Goal: Register for event/course

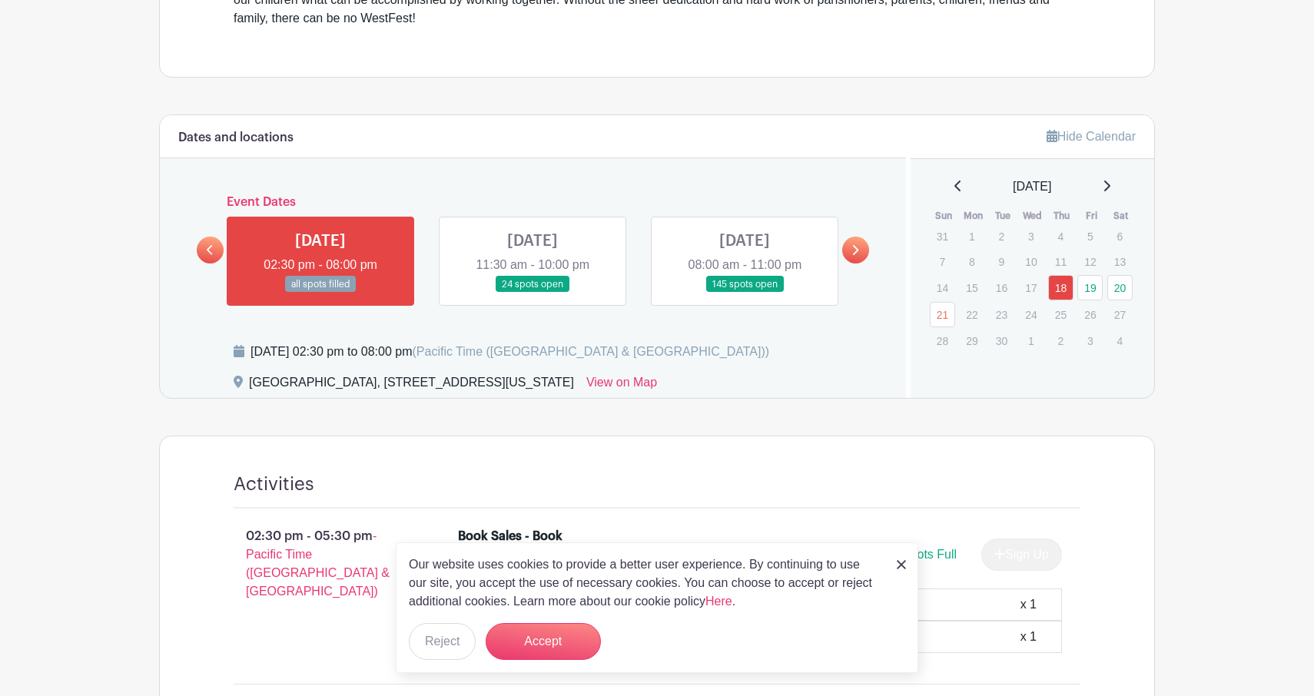
scroll to position [613, 0]
click at [533, 291] on link at bounding box center [533, 291] width 0 height 0
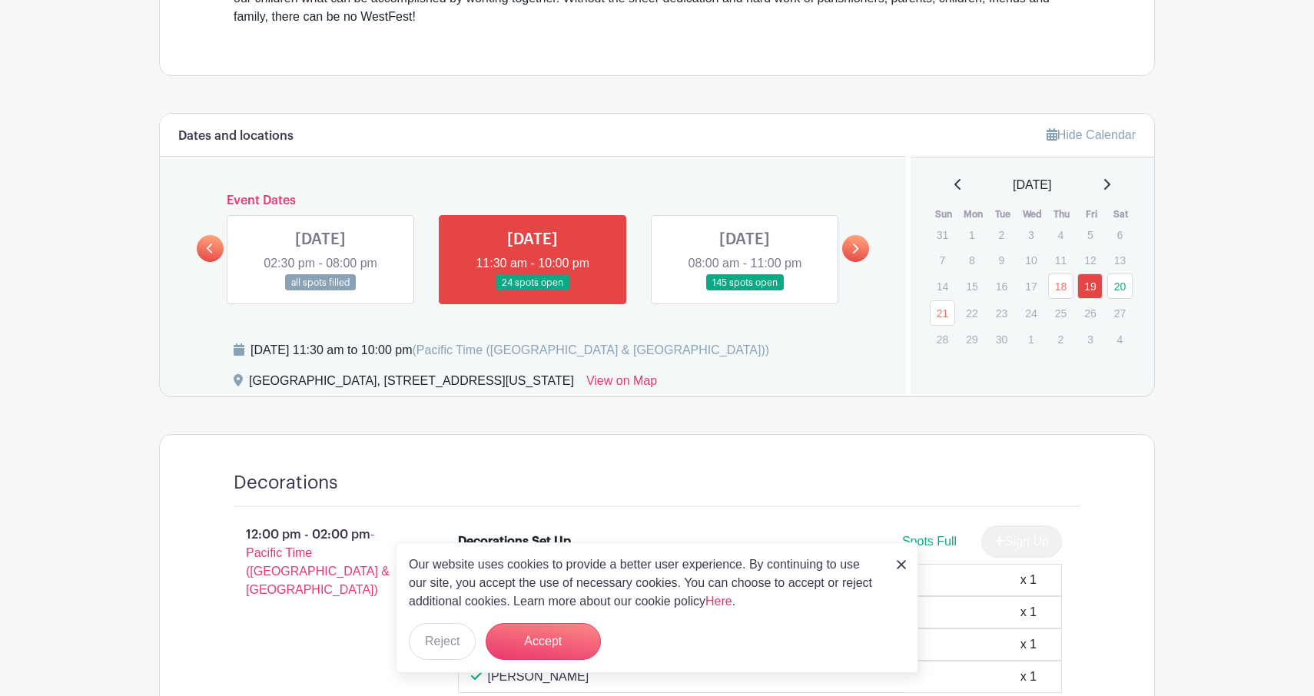
scroll to position [613, 0]
click at [586, 644] on button "Accept" at bounding box center [543, 641] width 115 height 37
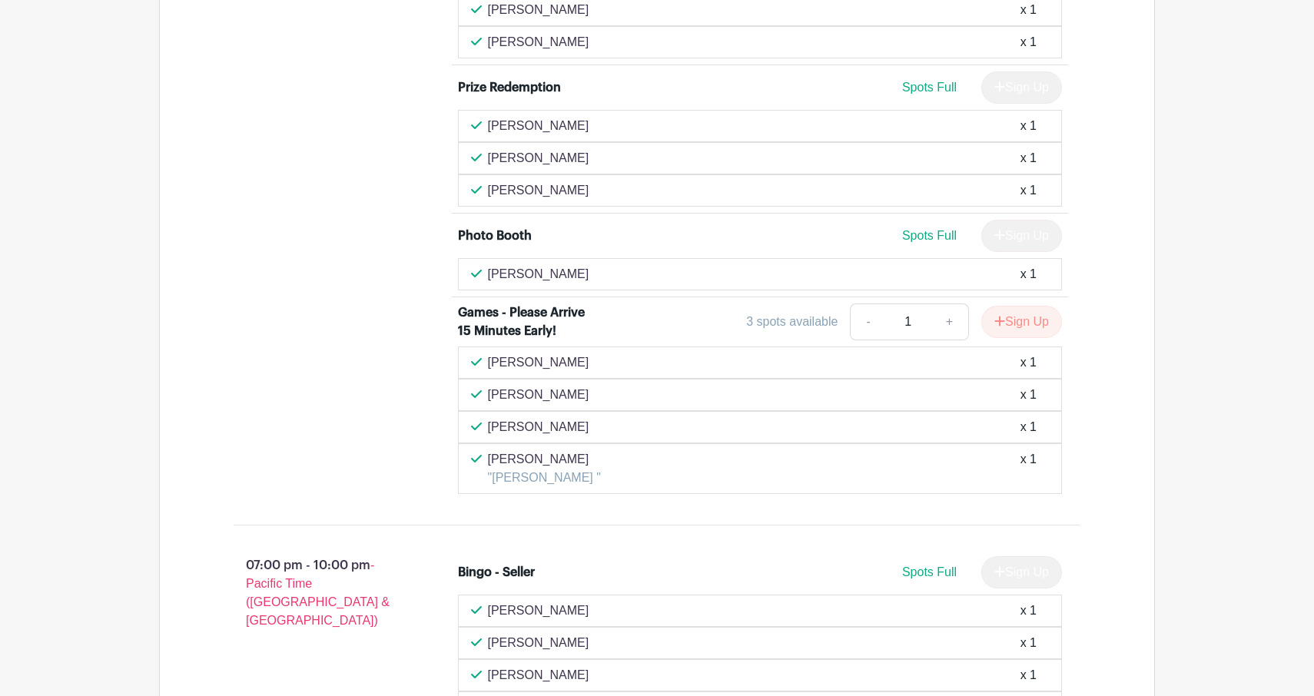
scroll to position [3677, 0]
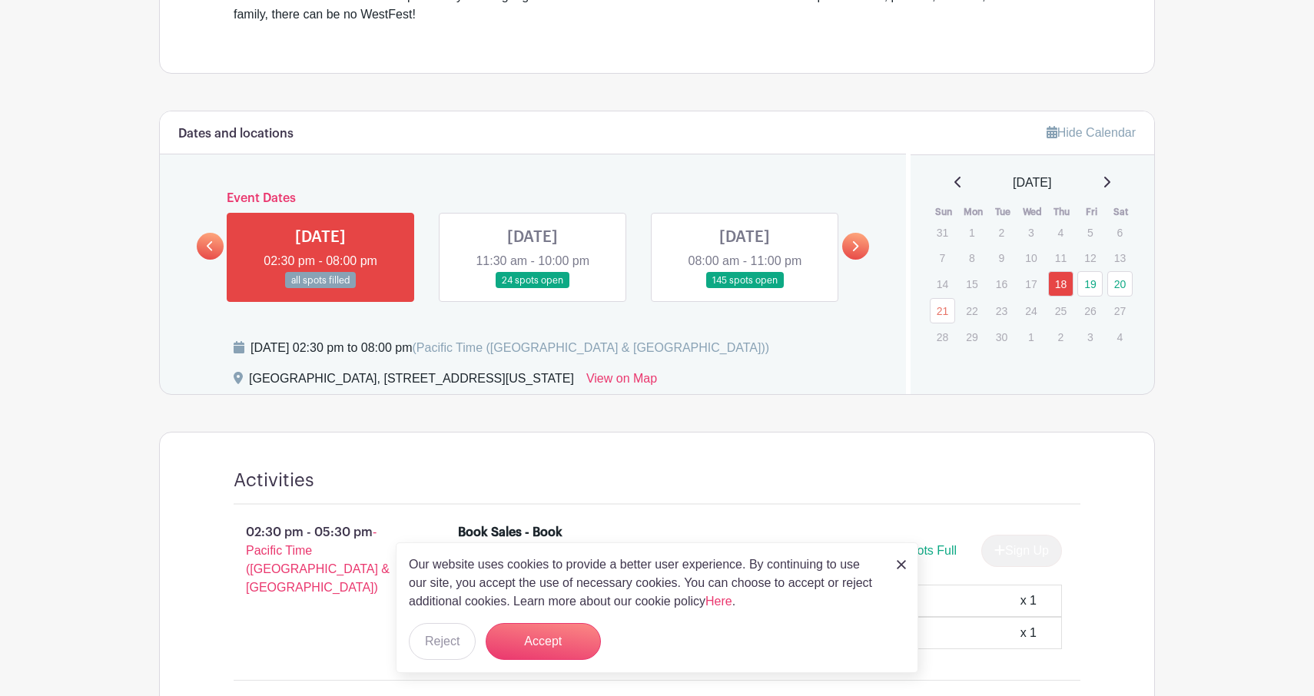
scroll to position [613, 0]
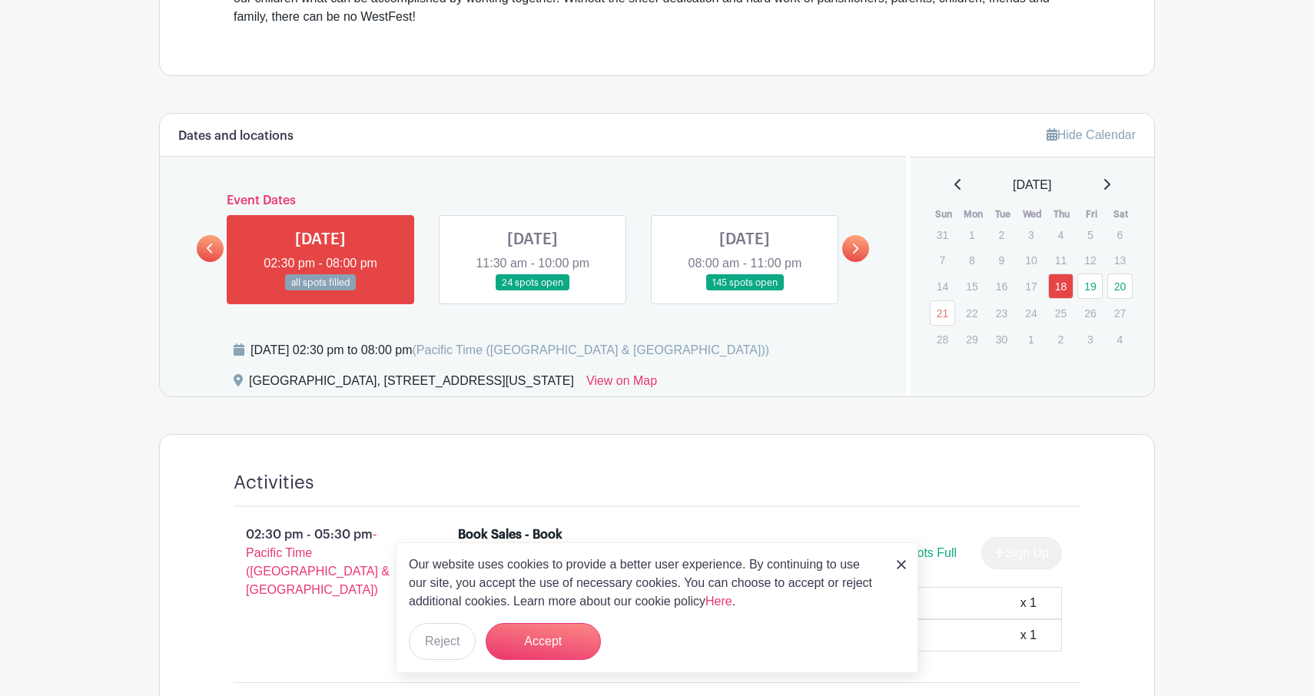
click at [902, 573] on link at bounding box center [901, 564] width 9 height 18
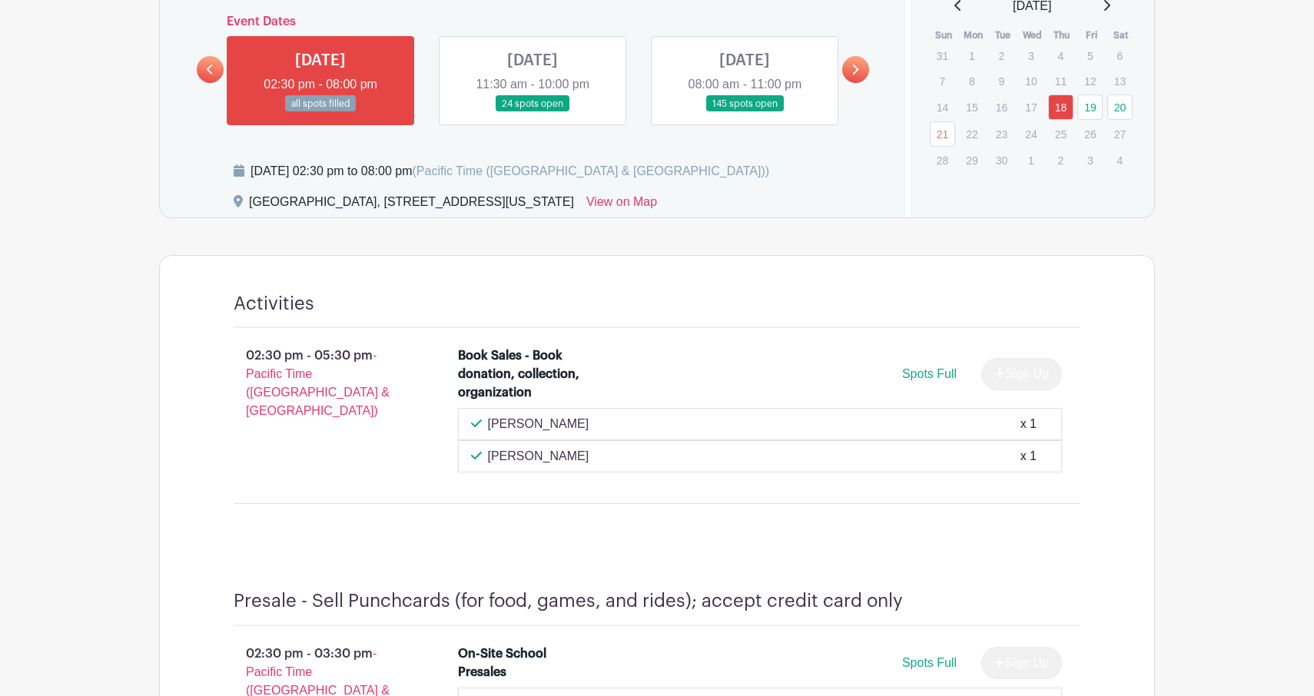
scroll to position [710, 0]
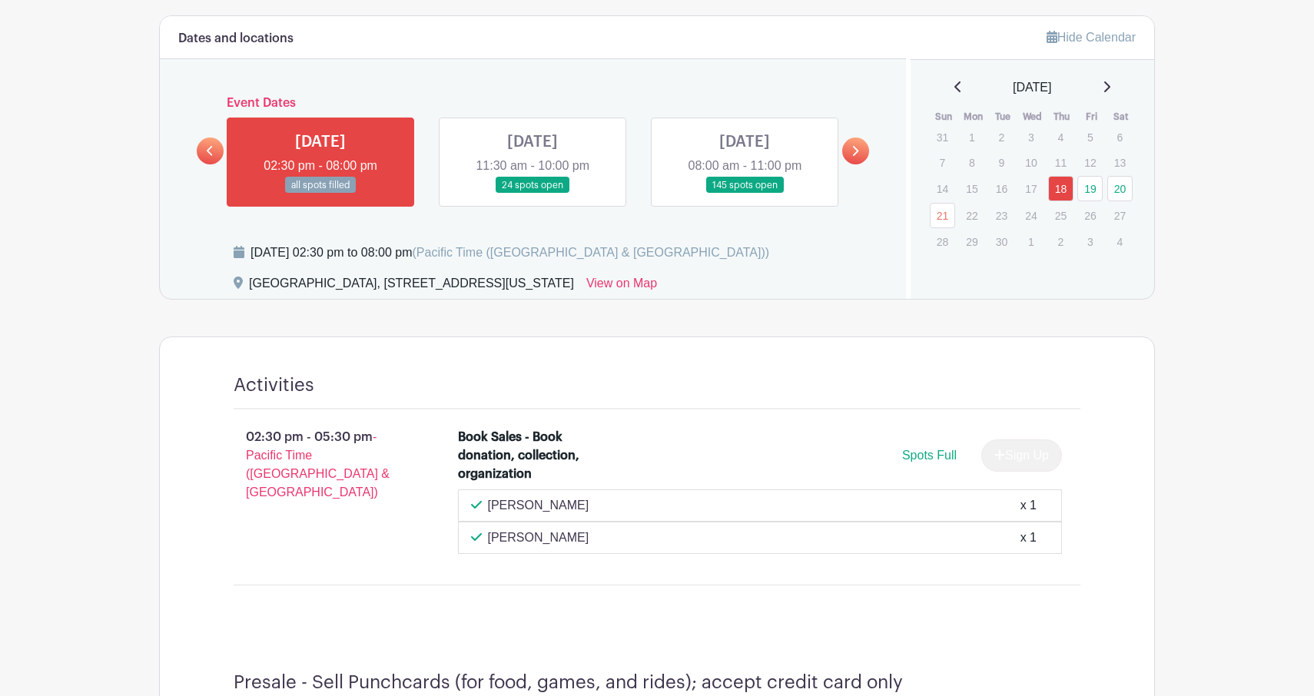
click at [533, 194] on link at bounding box center [533, 194] width 0 height 0
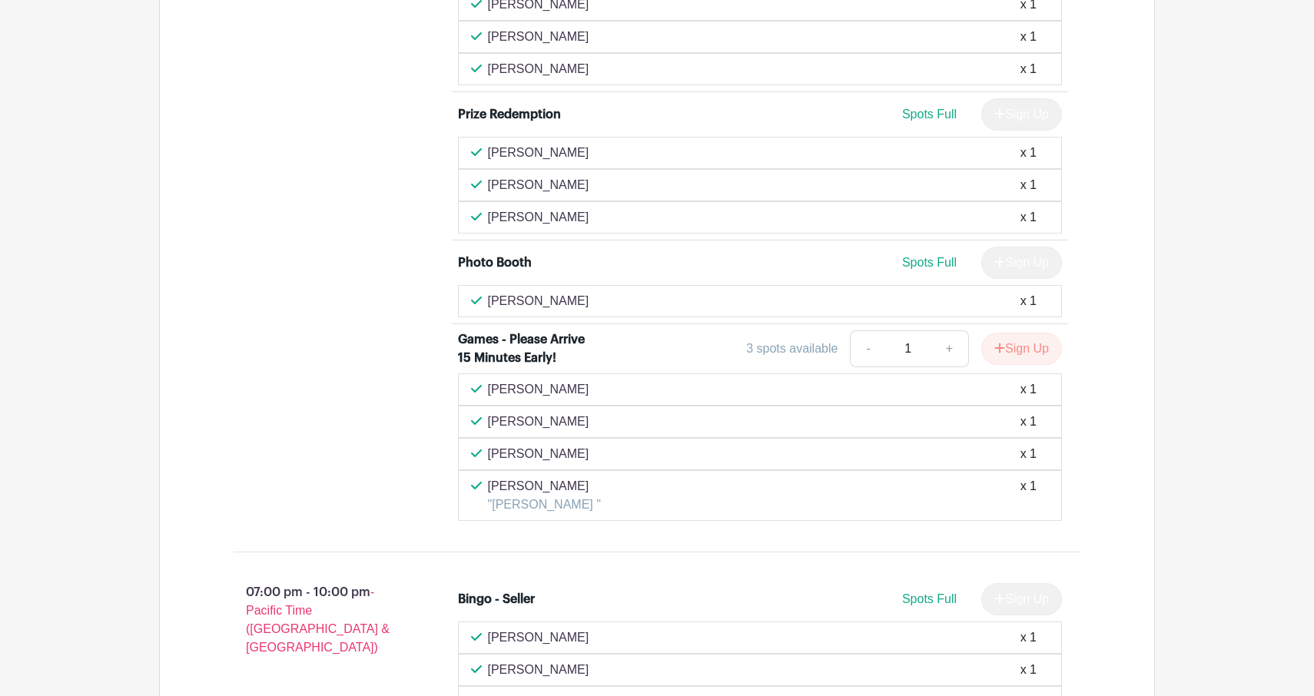
scroll to position [3659, 0]
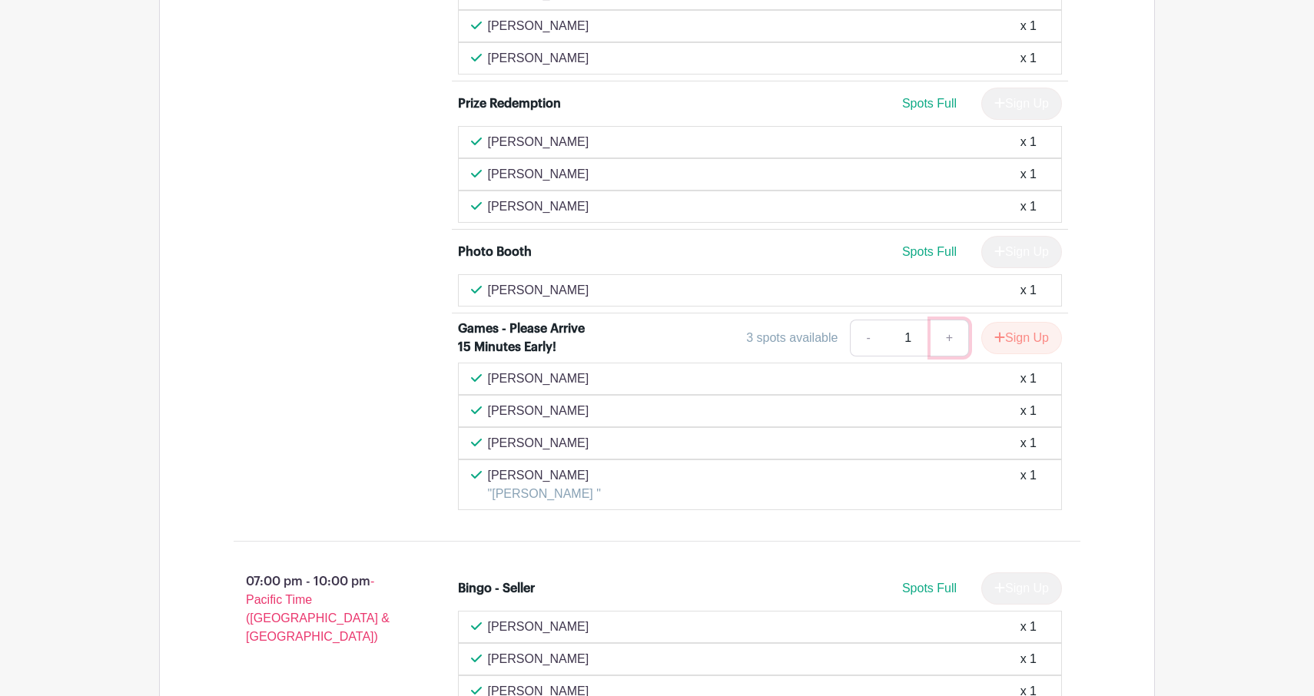
click at [946, 346] on link "+" at bounding box center [950, 338] width 38 height 37
click at [875, 343] on link "-" at bounding box center [867, 338] width 35 height 37
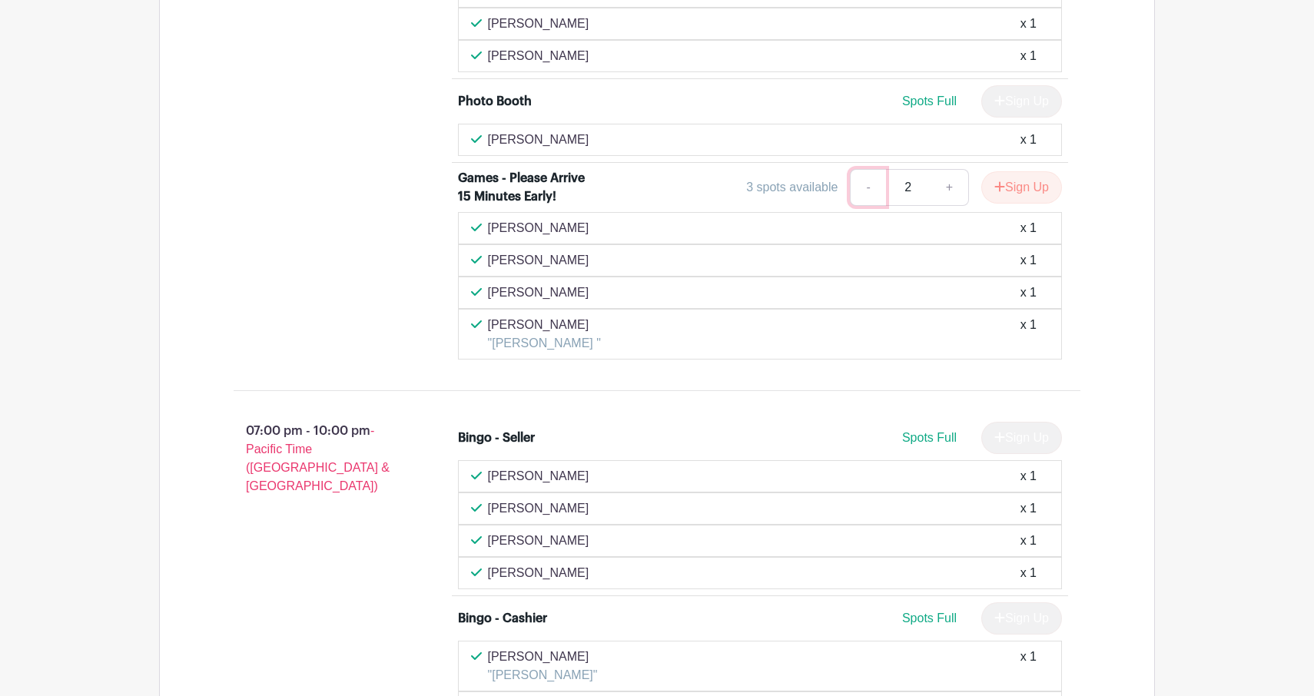
scroll to position [3813, 0]
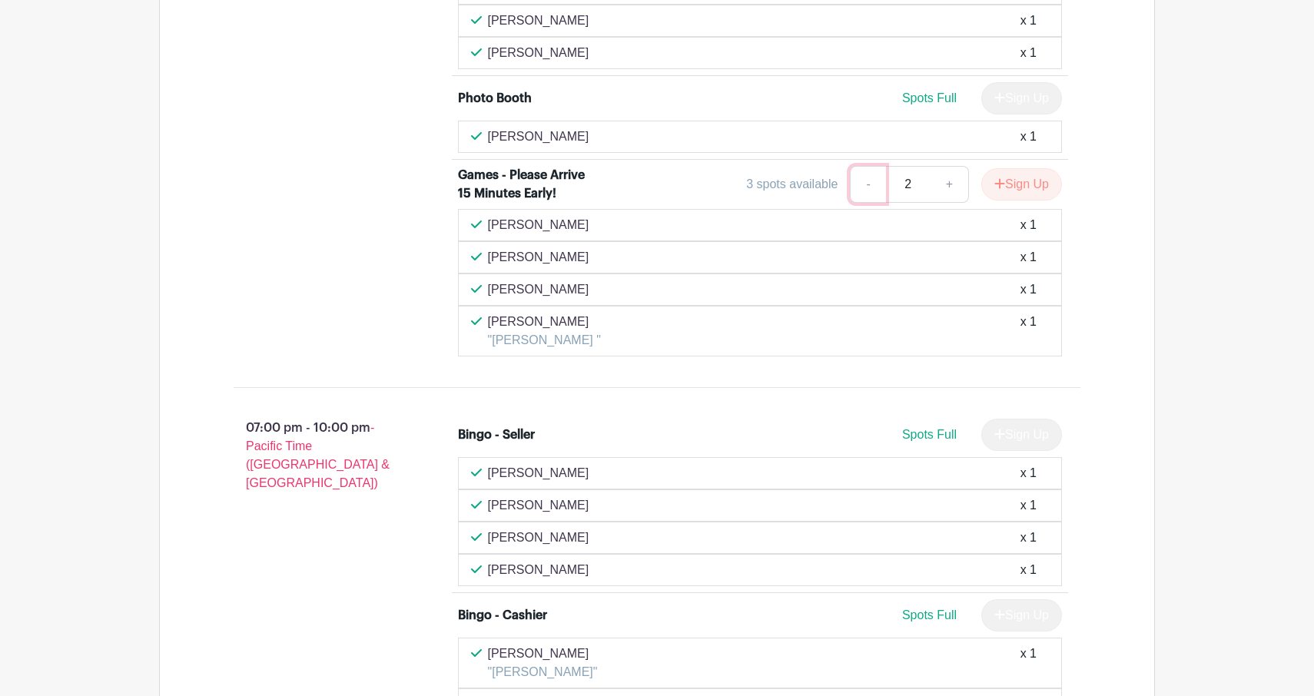
click at [878, 183] on link "-" at bounding box center [867, 184] width 35 height 37
type input "1"
click at [878, 183] on link "-" at bounding box center [867, 184] width 35 height 37
click at [867, 186] on link "-" at bounding box center [867, 184] width 35 height 37
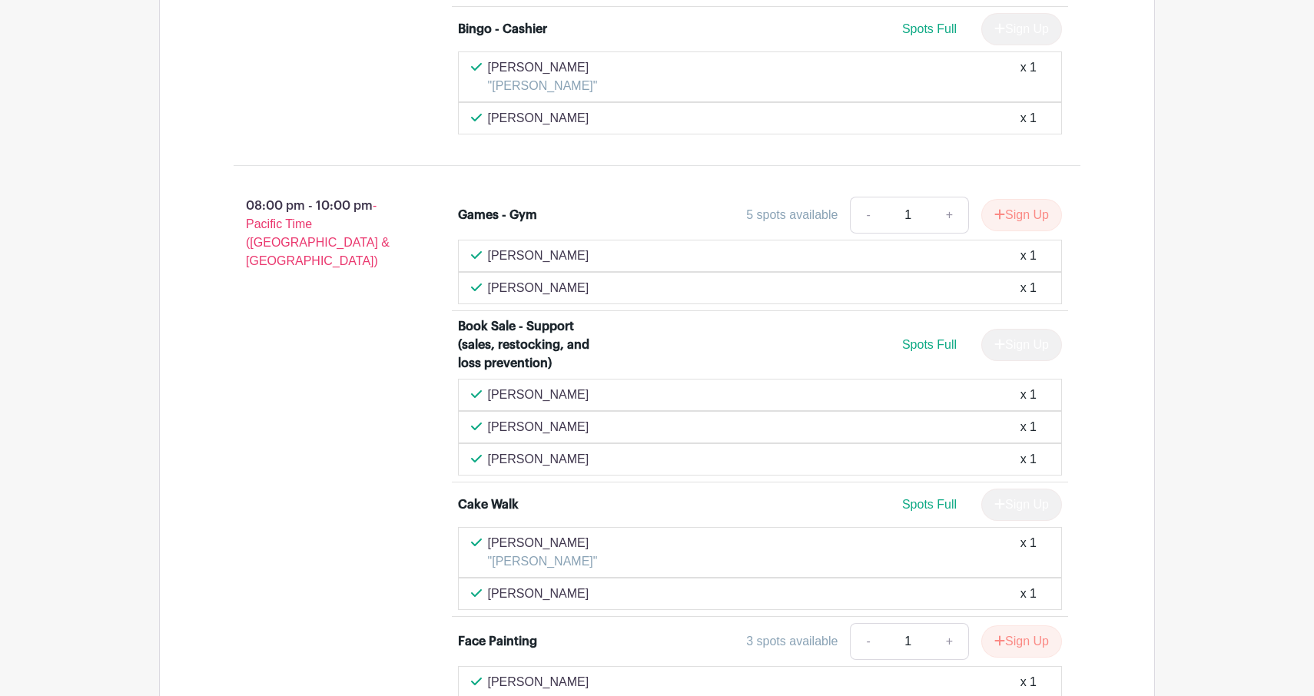
scroll to position [4397, 0]
click at [945, 224] on link "+" at bounding box center [950, 217] width 38 height 37
type input "2"
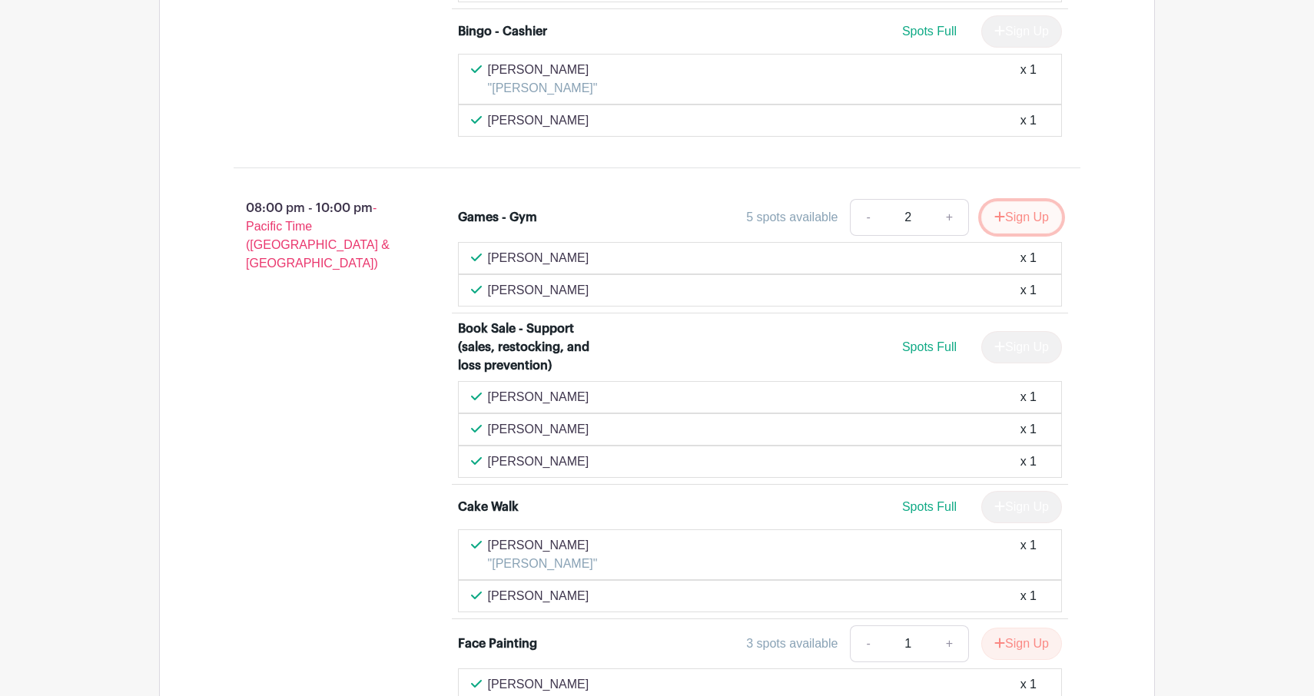
click at [999, 222] on icon "submit" at bounding box center [1000, 217] width 11 height 12
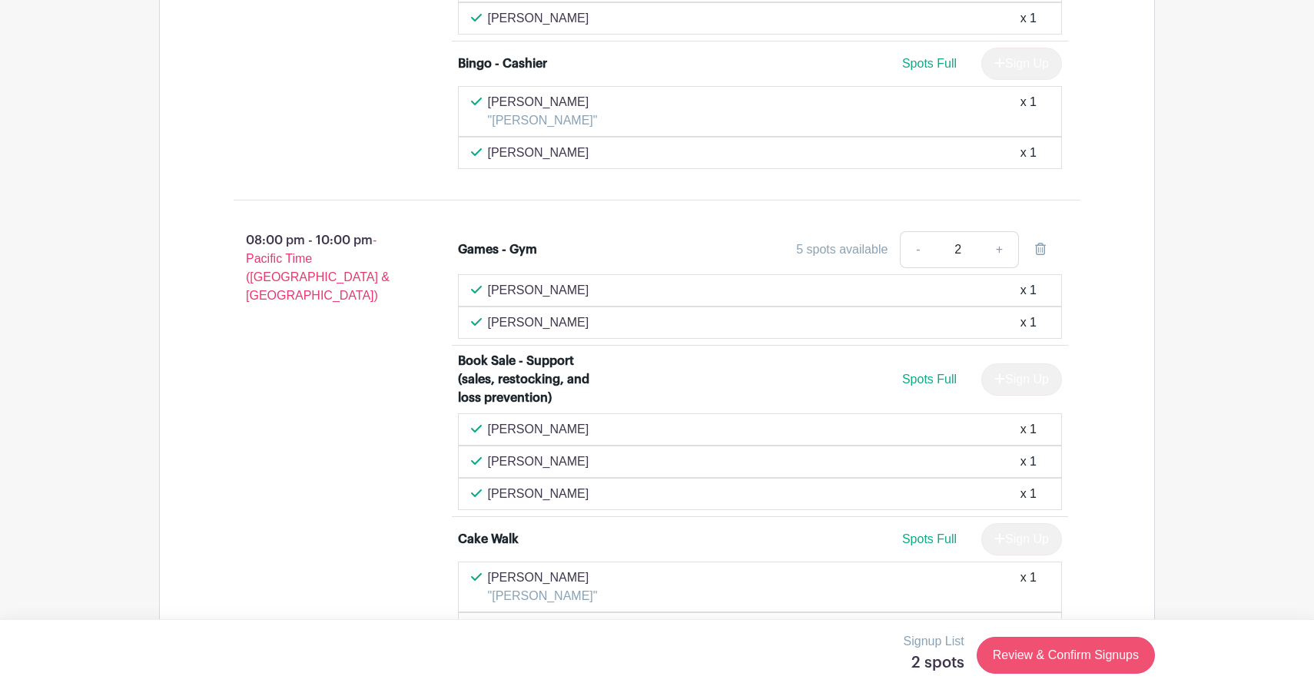
scroll to position [4429, 0]
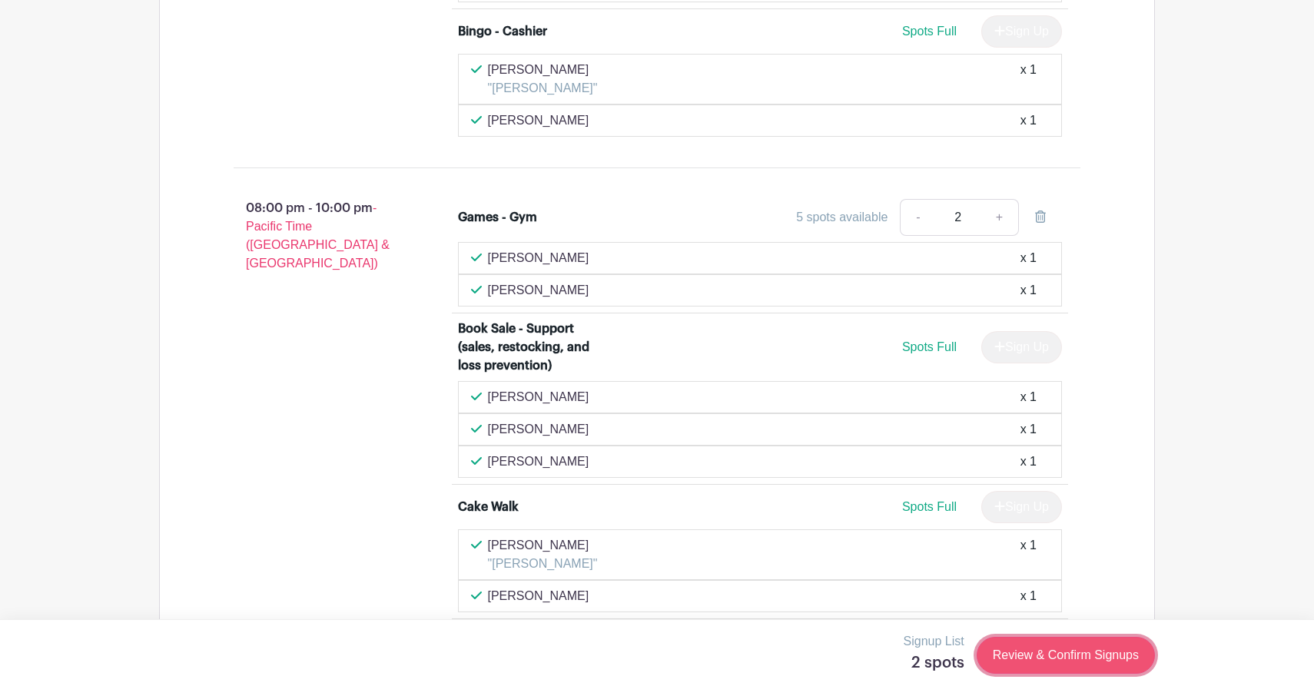
click at [1069, 659] on link "Review & Confirm Signups" at bounding box center [1066, 655] width 178 height 37
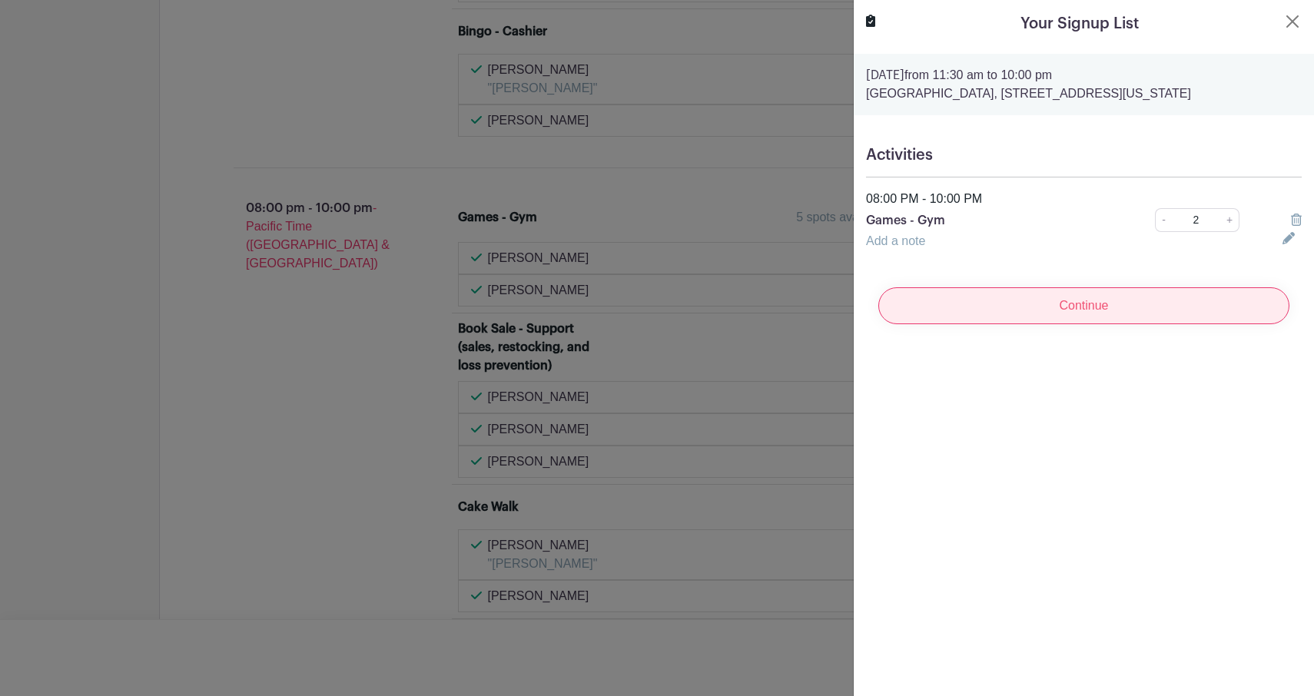
click at [1141, 310] on input "Continue" at bounding box center [1083, 305] width 411 height 37
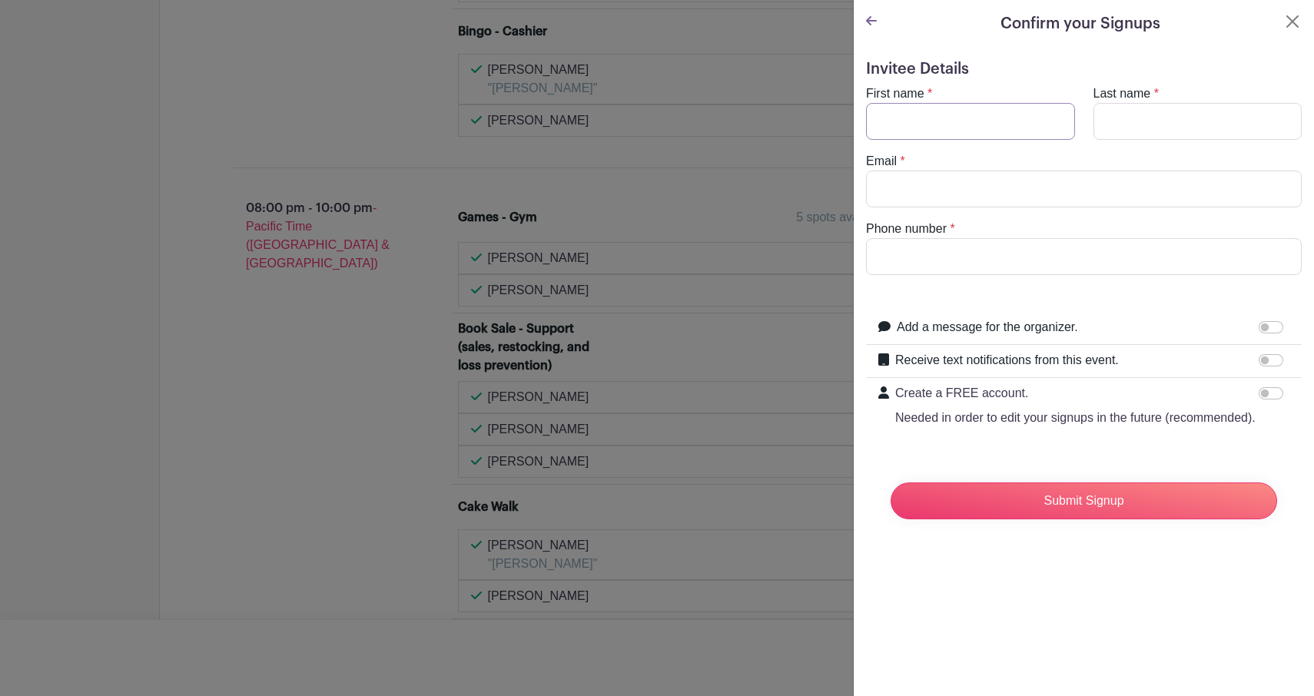
click at [951, 131] on input "First name" at bounding box center [970, 121] width 209 height 37
click at [968, 134] on input "First name" at bounding box center [970, 121] width 209 height 37
type input "[PERSON_NAME]"
type input "Eng"
type input "[EMAIL_ADDRESS][DOMAIN_NAME]"
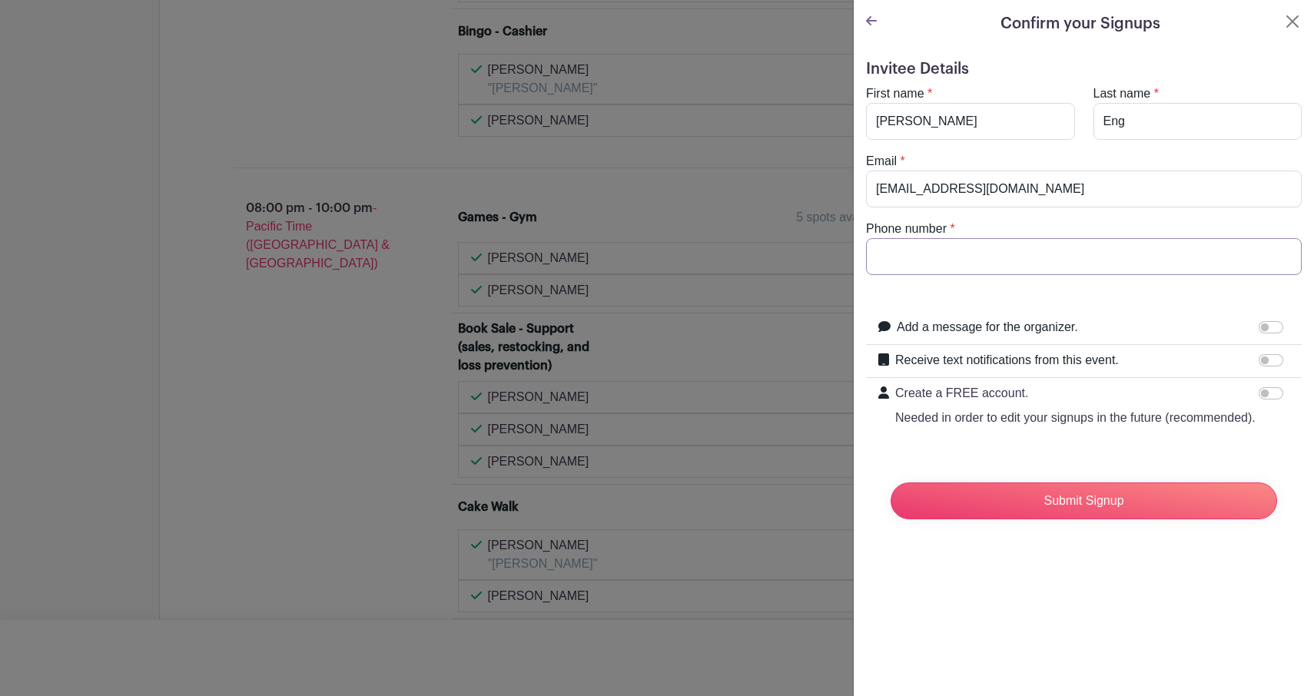
type input "2069412126"
click at [1092, 507] on input "Submit Signup" at bounding box center [1084, 501] width 387 height 37
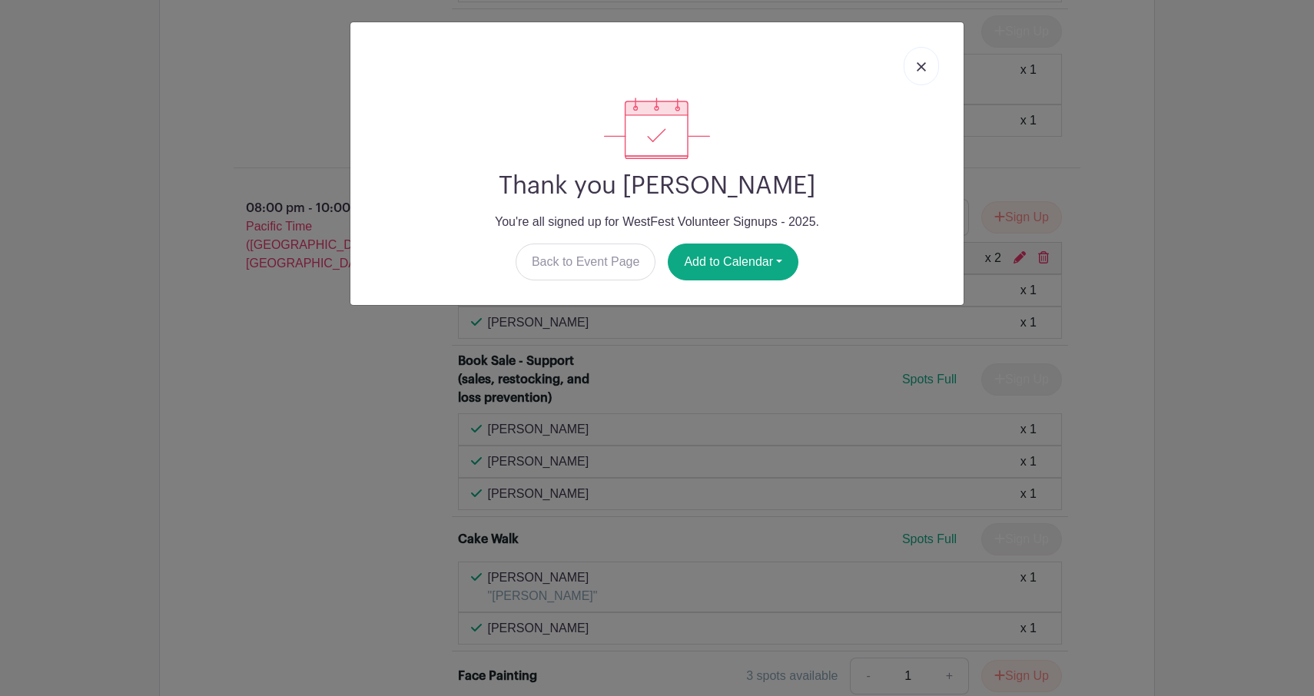
click at [923, 58] on link at bounding box center [921, 66] width 35 height 38
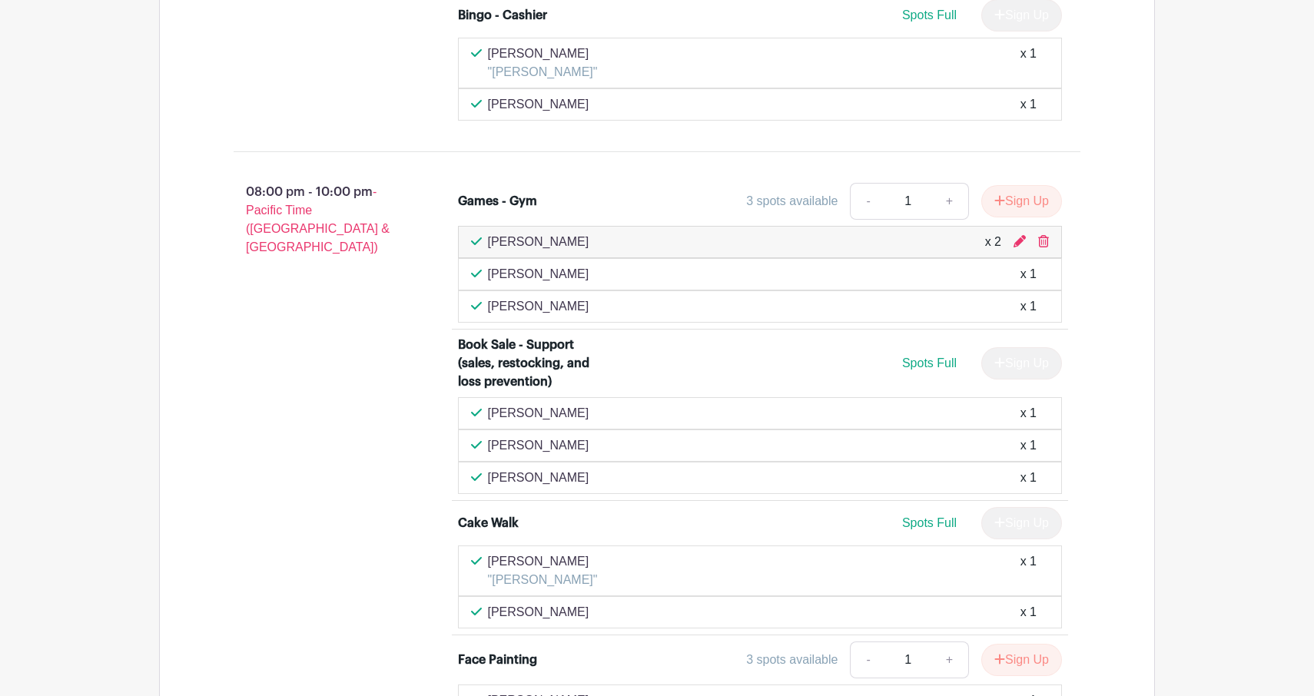
scroll to position [4434, 0]
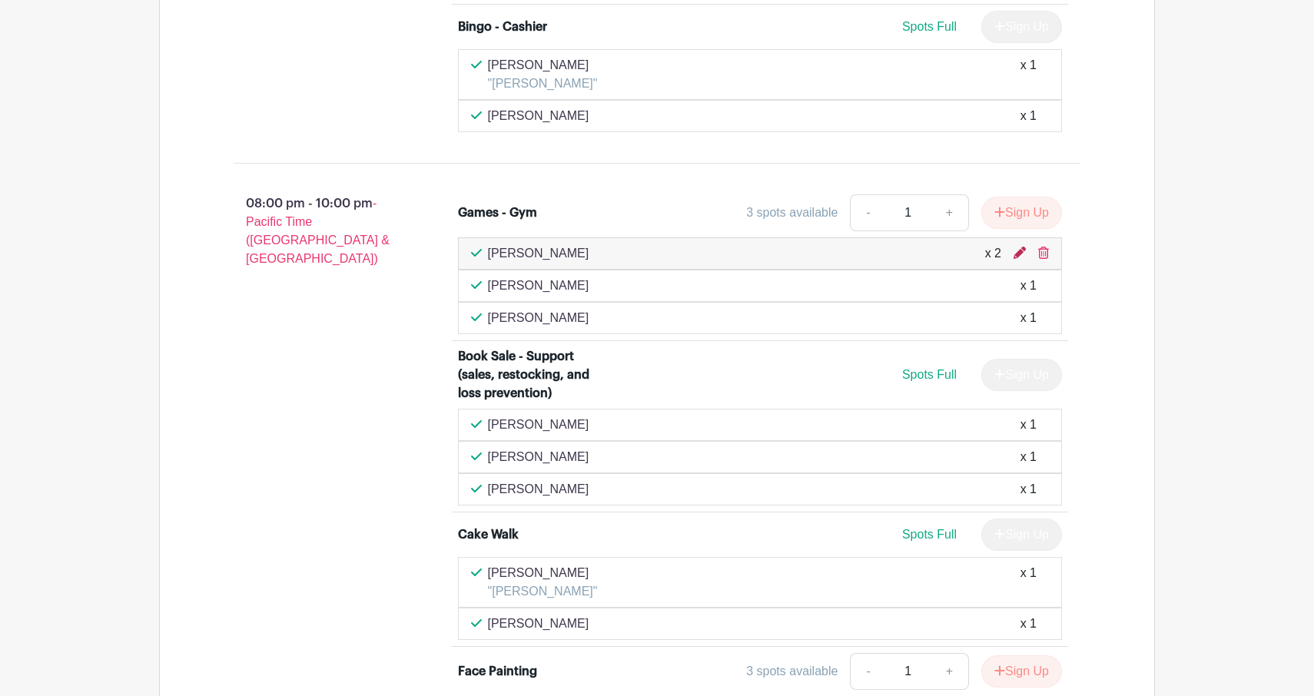
click at [1020, 253] on icon at bounding box center [1020, 253] width 12 height 12
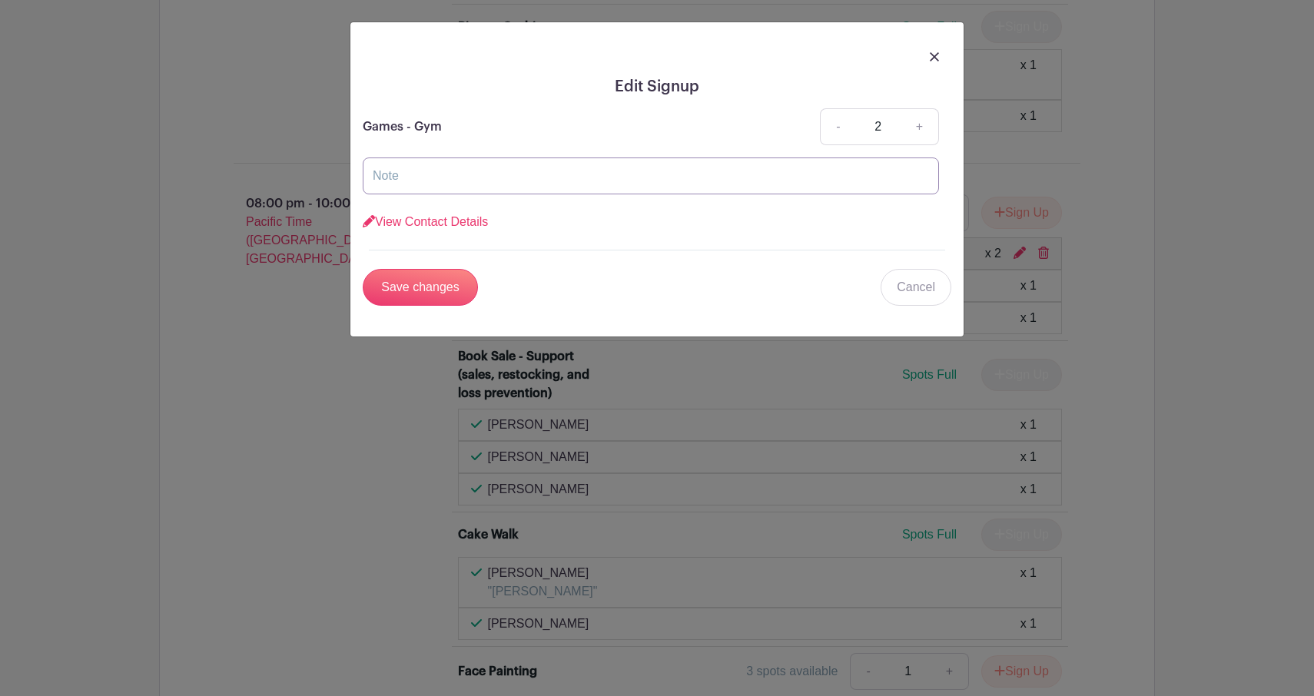
click at [663, 179] on input "text" at bounding box center [651, 176] width 576 height 37
type input "="
type input "+[PERSON_NAME]"
click at [414, 301] on input "Save changes" at bounding box center [420, 287] width 115 height 37
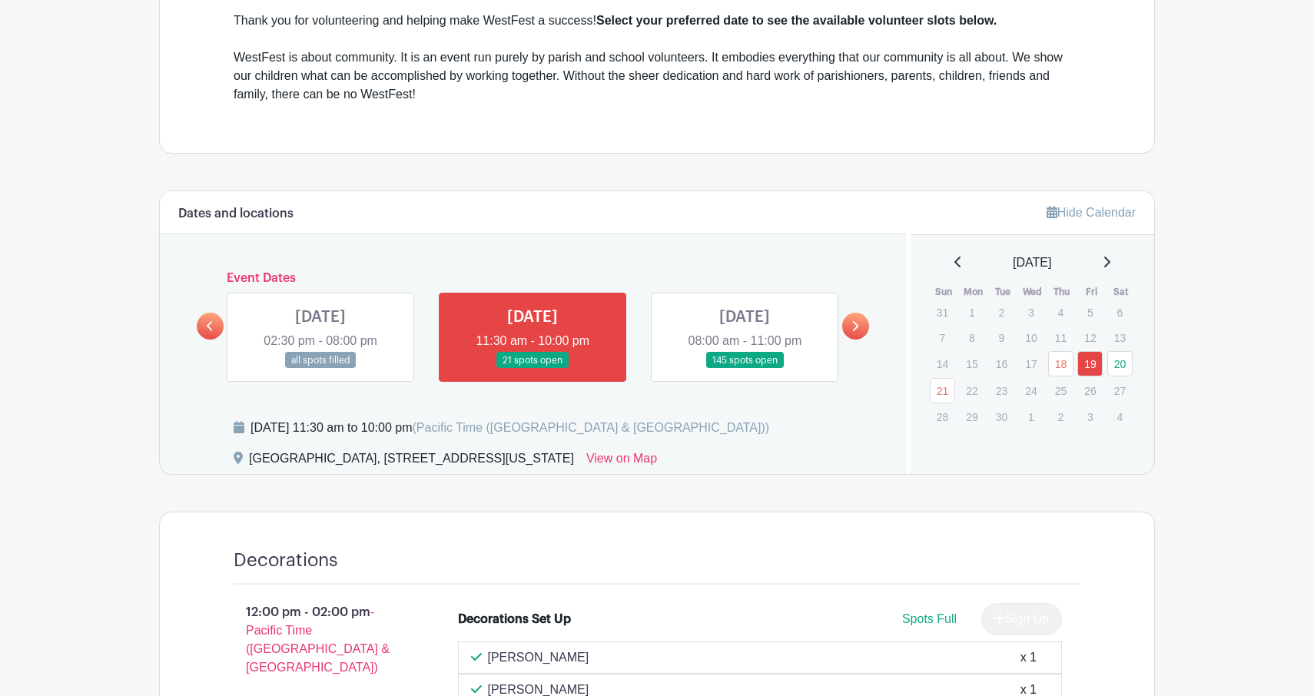
scroll to position [669, 0]
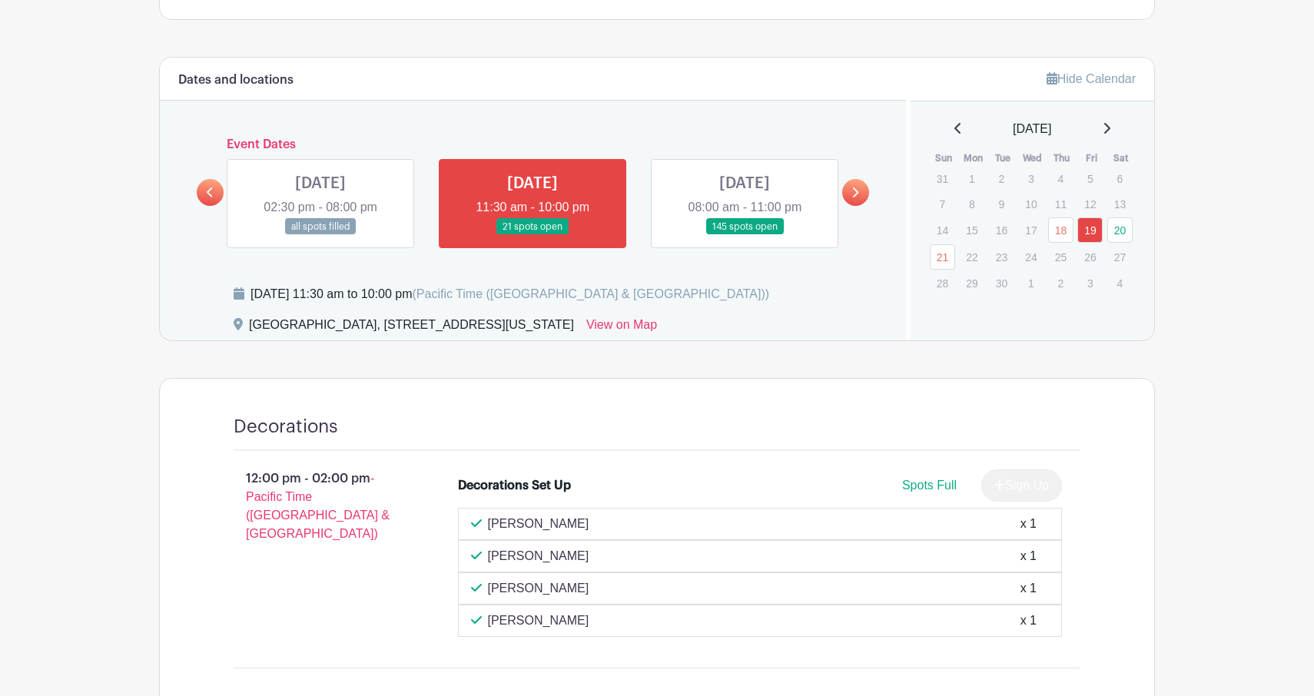
click at [745, 235] on link at bounding box center [745, 235] width 0 height 0
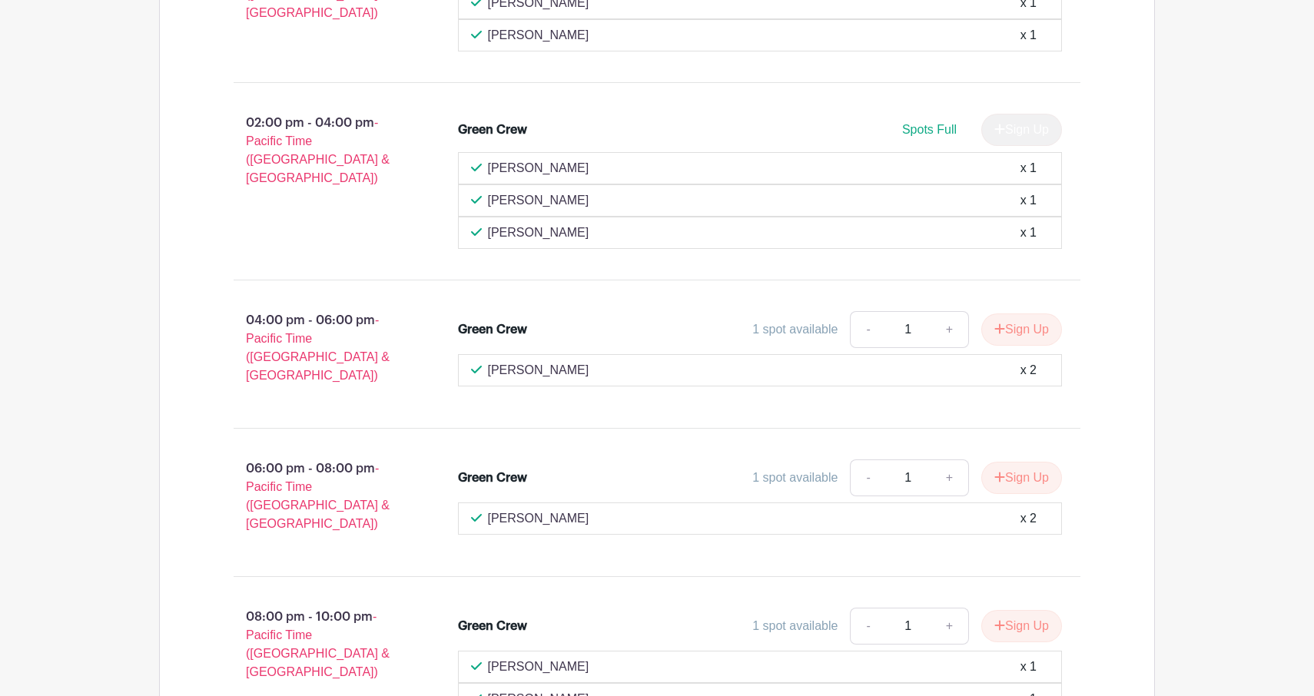
scroll to position [21471, 0]
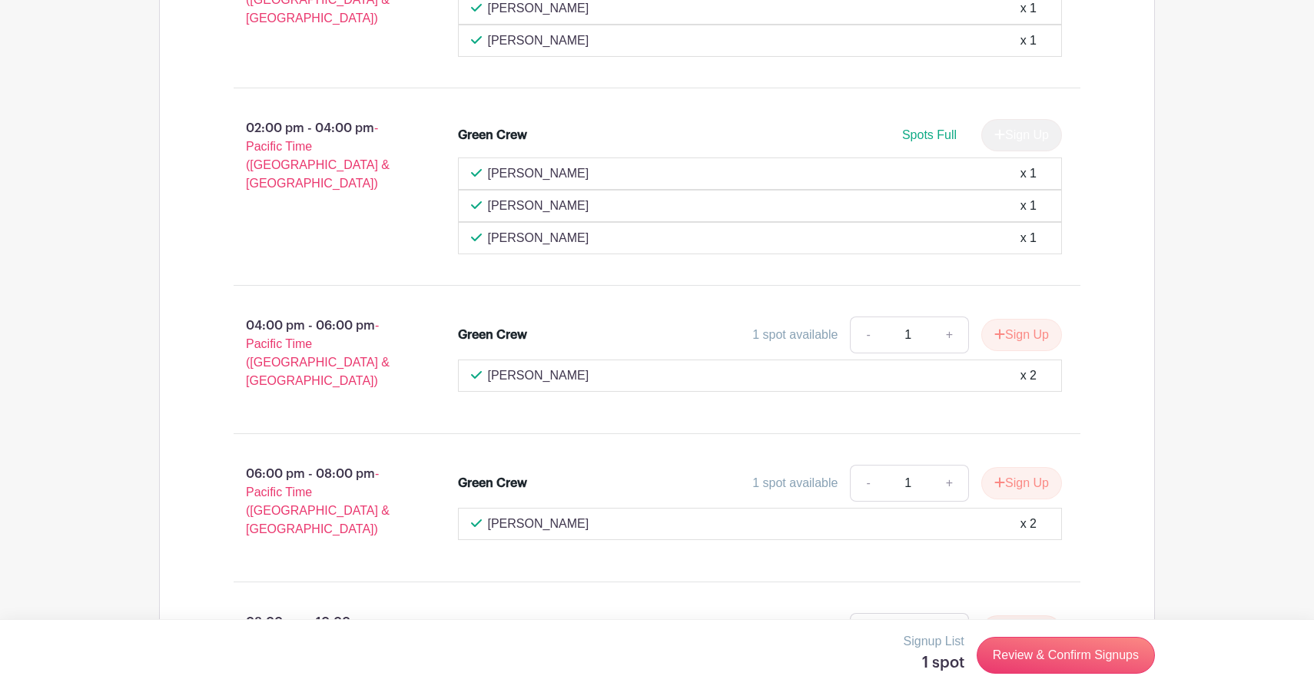
type input "2"
click at [1008, 616] on button "Sign Up" at bounding box center [1021, 632] width 81 height 32
click at [1077, 650] on link "Review & Confirm Signups" at bounding box center [1066, 655] width 178 height 37
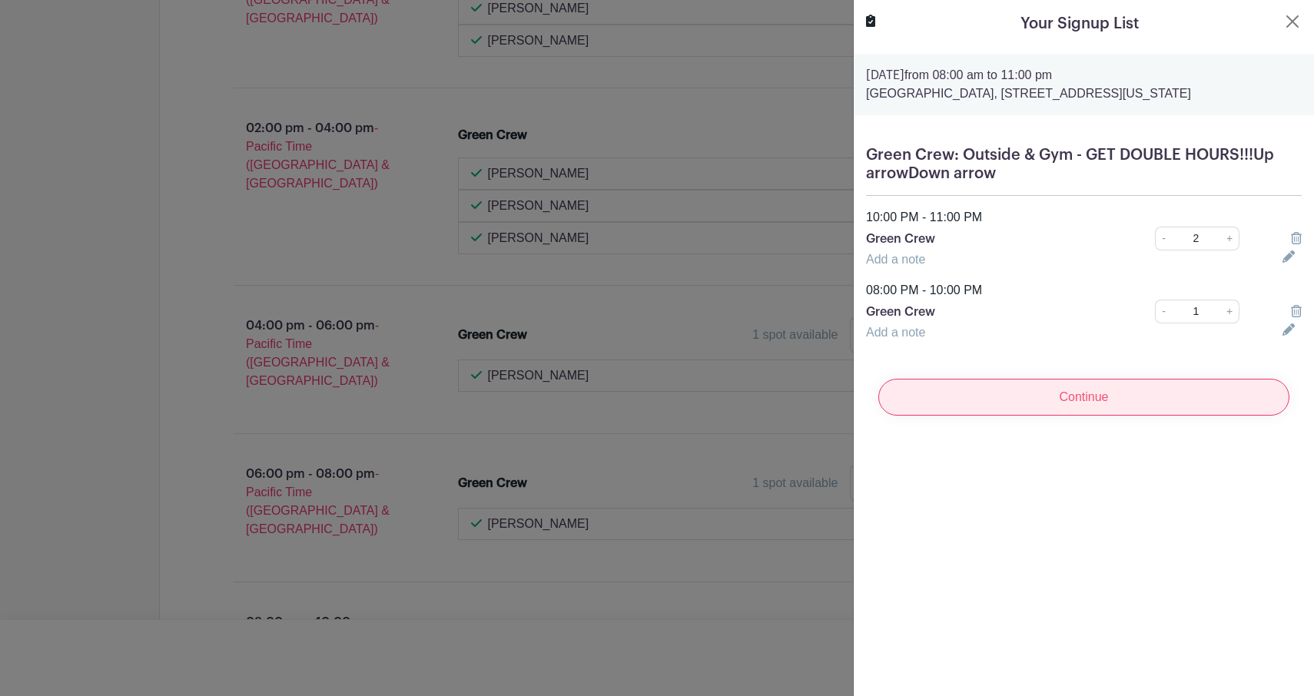
click at [1017, 411] on input "Continue" at bounding box center [1083, 397] width 411 height 37
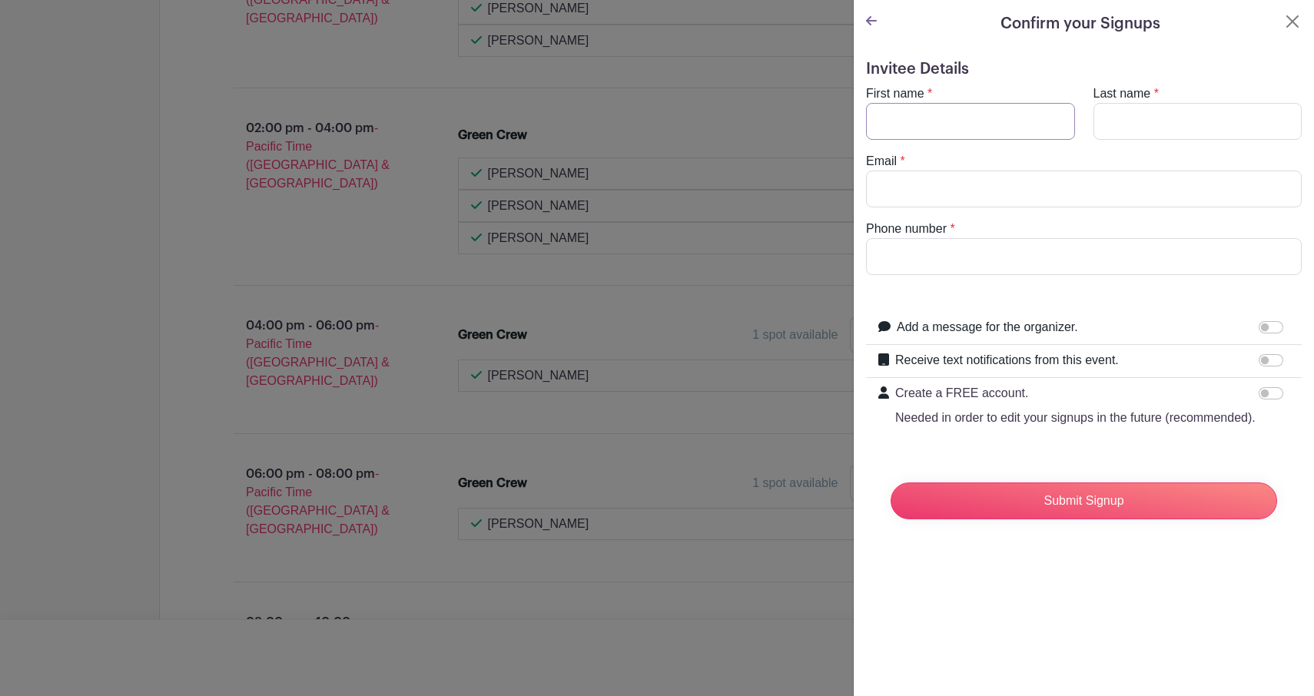
click at [885, 109] on input "First name" at bounding box center [970, 121] width 209 height 37
type input "[PERSON_NAME]"
click at [1107, 129] on input "Last name" at bounding box center [1198, 121] width 209 height 37
type input "Eng"
type input "[EMAIL_ADDRESS][DOMAIN_NAME]"
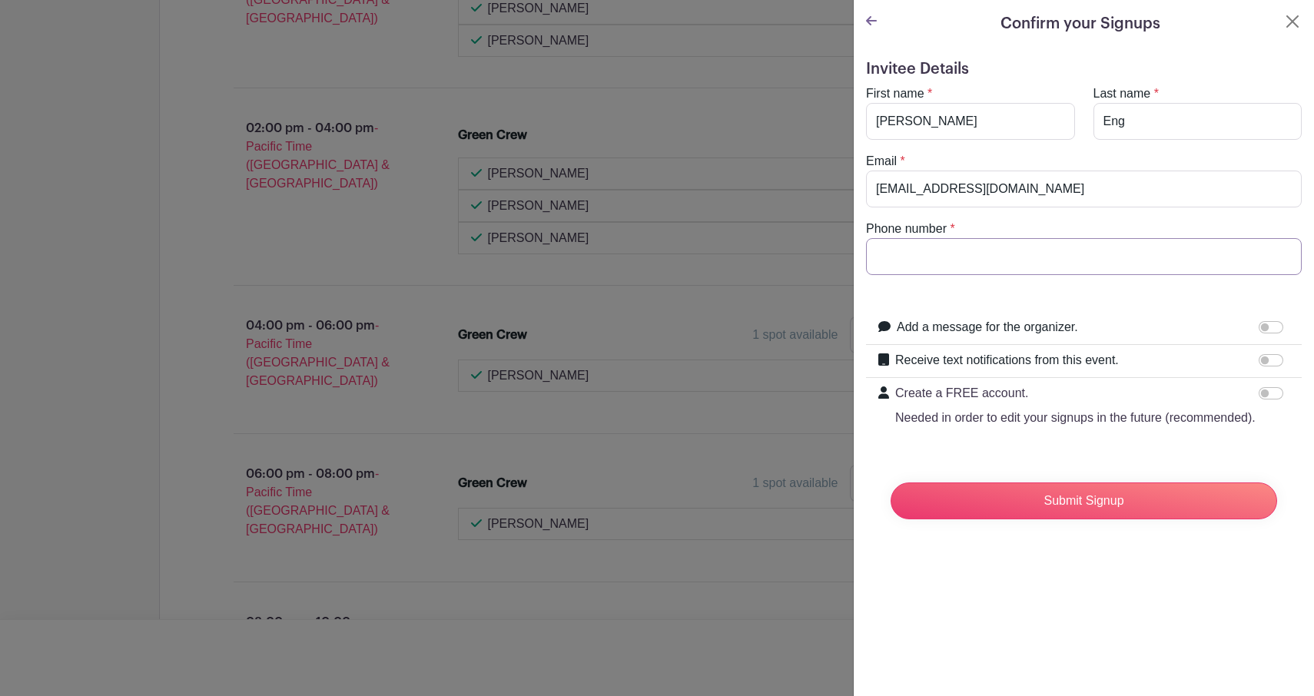
type input "2069412126"
click at [1104, 506] on input "Submit Signup" at bounding box center [1084, 501] width 387 height 37
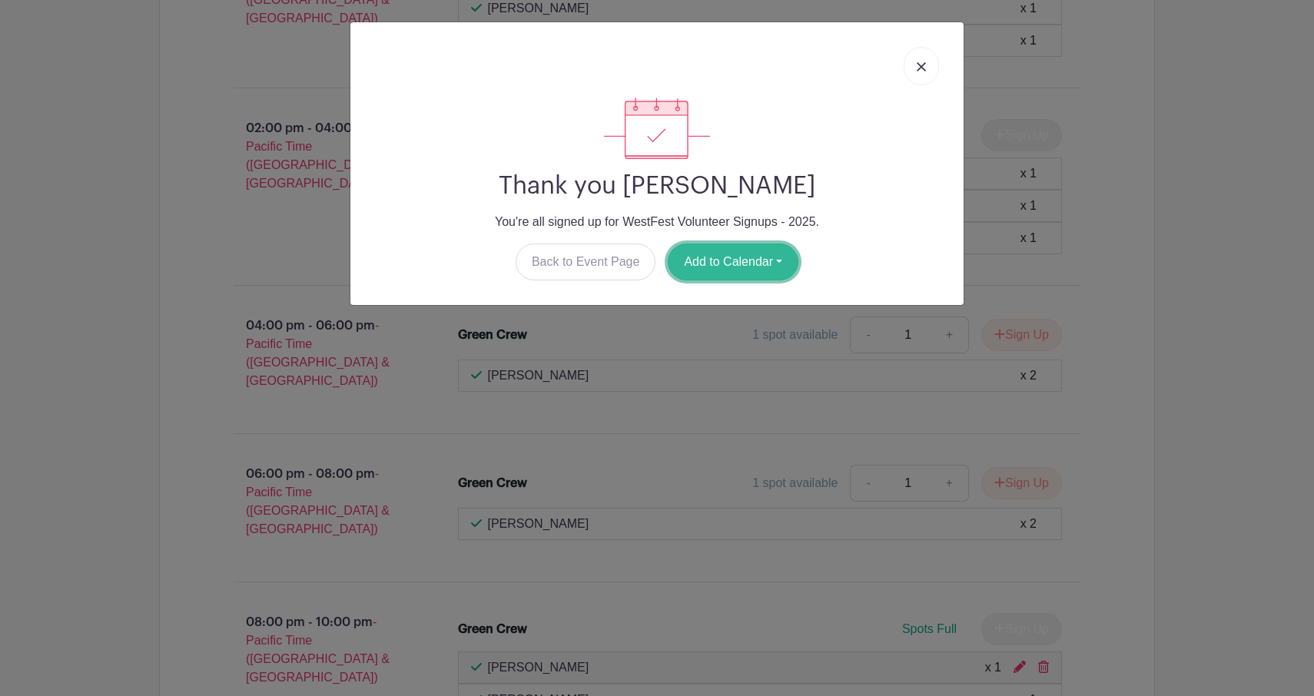
click at [713, 267] on button "Add to Calendar" at bounding box center [733, 262] width 131 height 37
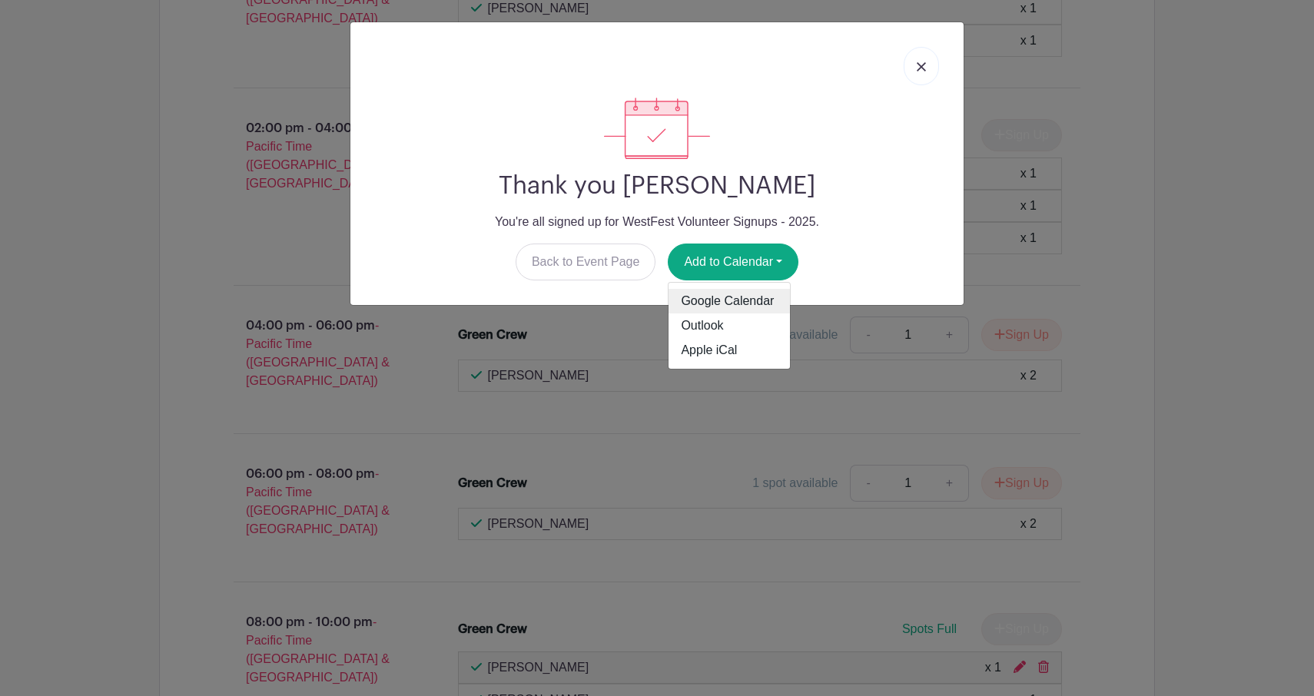
click at [724, 301] on link "Google Calendar" at bounding box center [729, 301] width 121 height 25
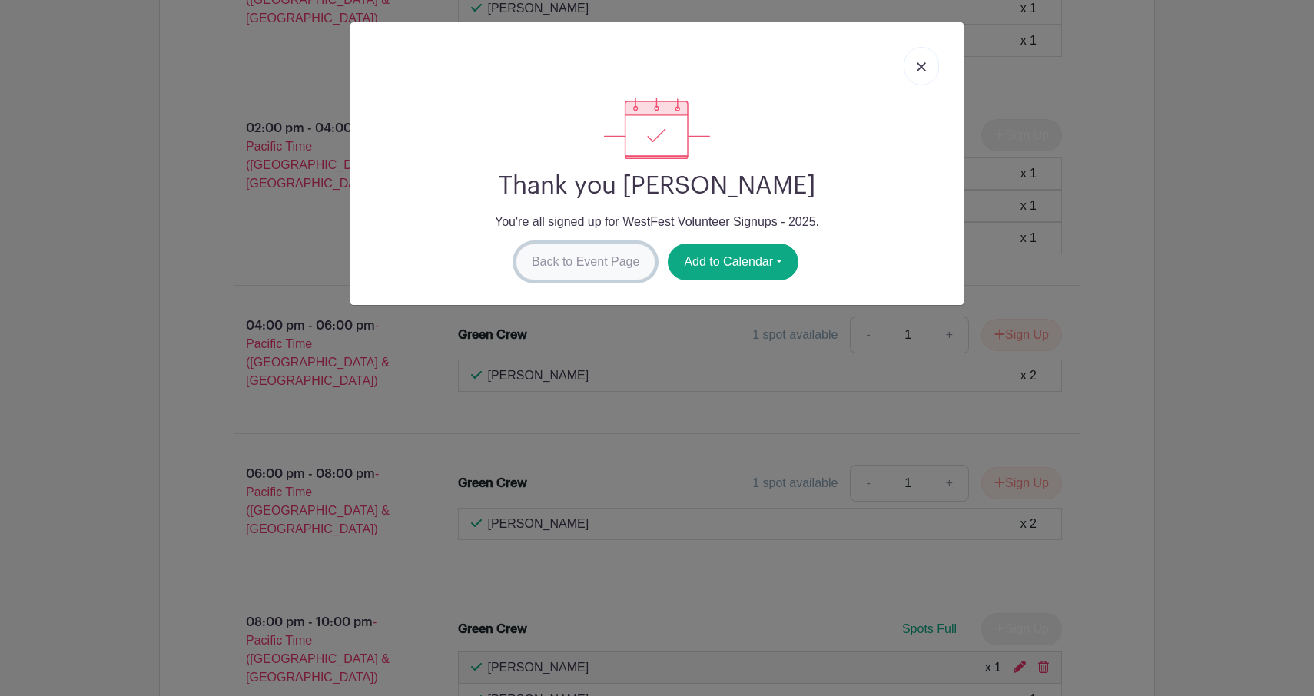
click at [588, 274] on link "Back to Event Page" at bounding box center [586, 262] width 141 height 37
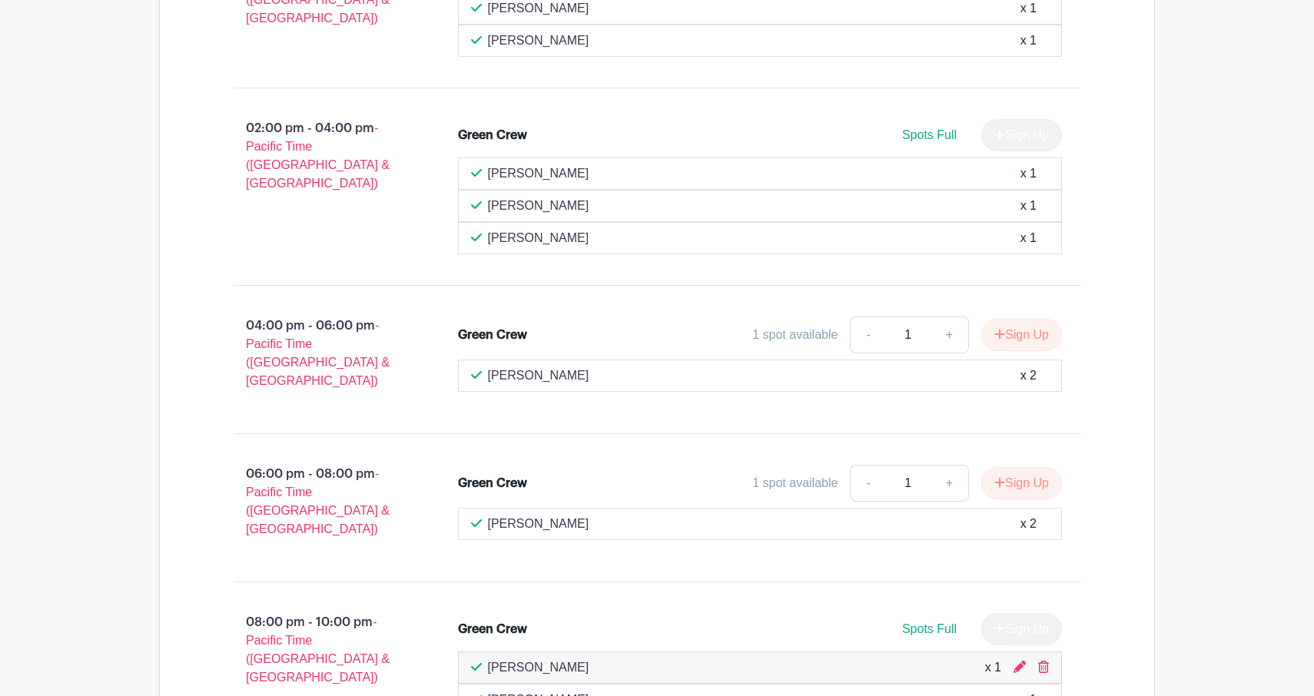
click at [1053, 652] on div "[PERSON_NAME] x 1" at bounding box center [760, 668] width 605 height 32
click at [1043, 661] on icon at bounding box center [1043, 667] width 11 height 12
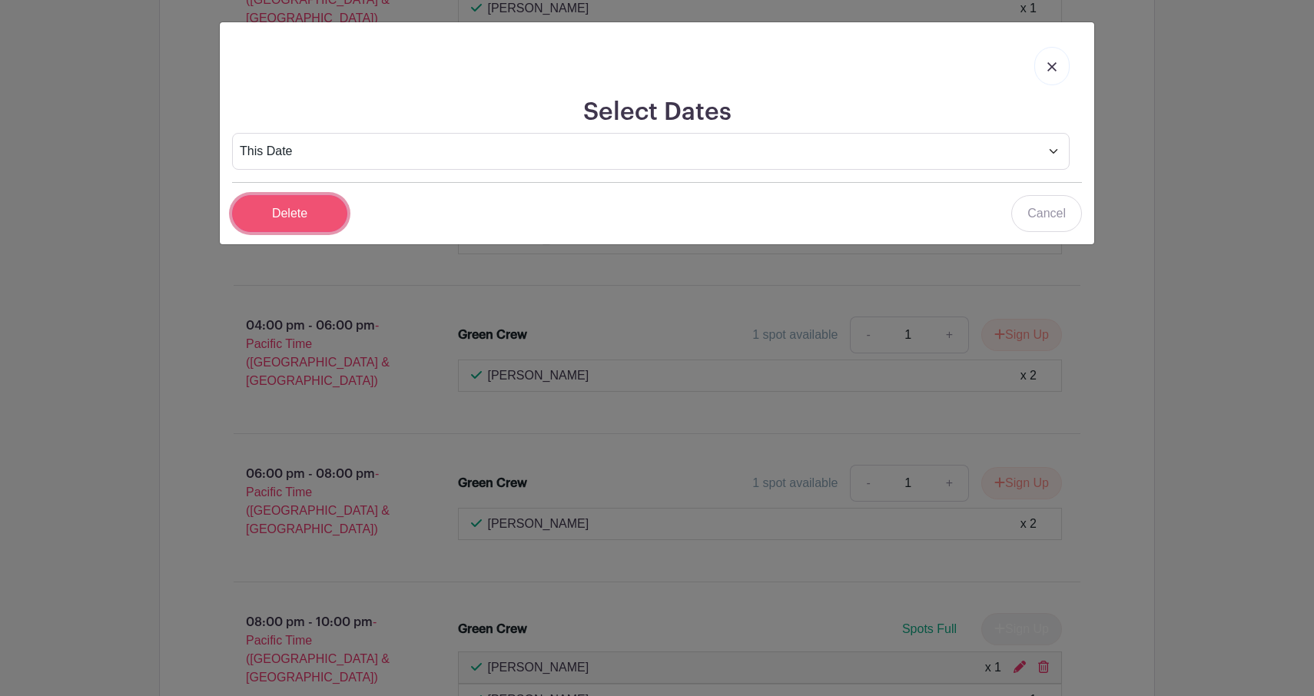
click at [293, 226] on input "Delete" at bounding box center [289, 213] width 115 height 37
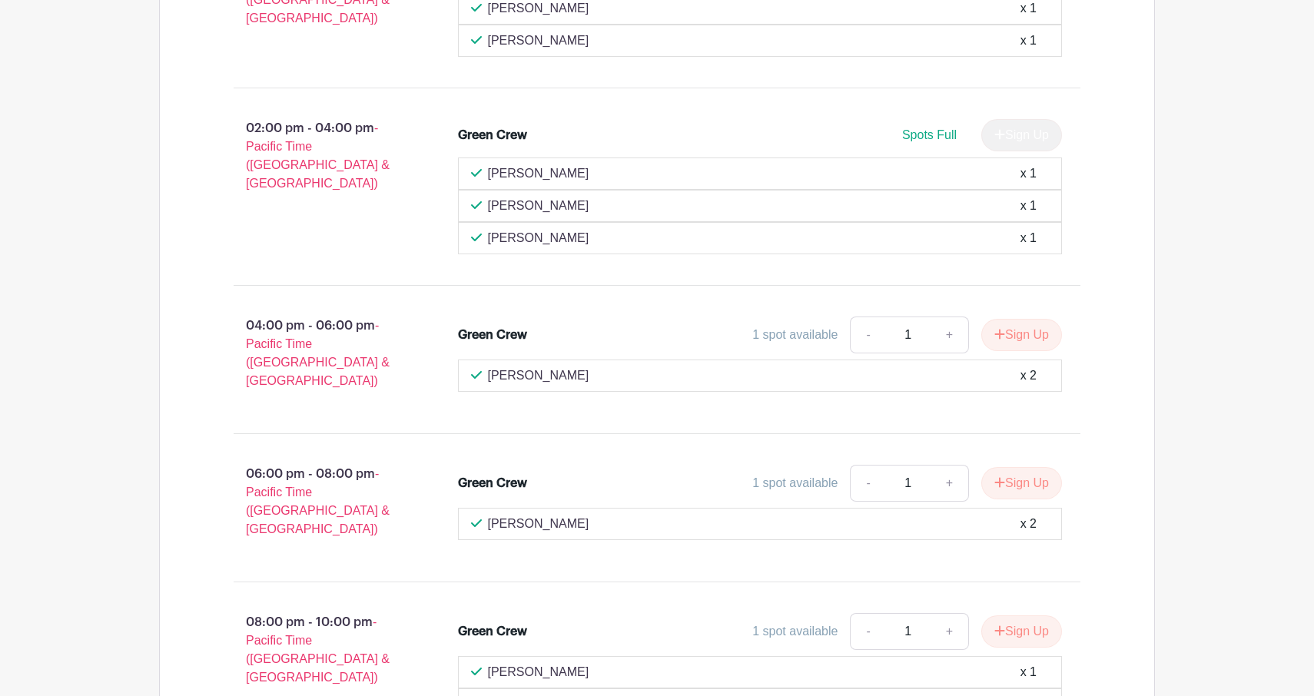
scroll to position [21609, 0]
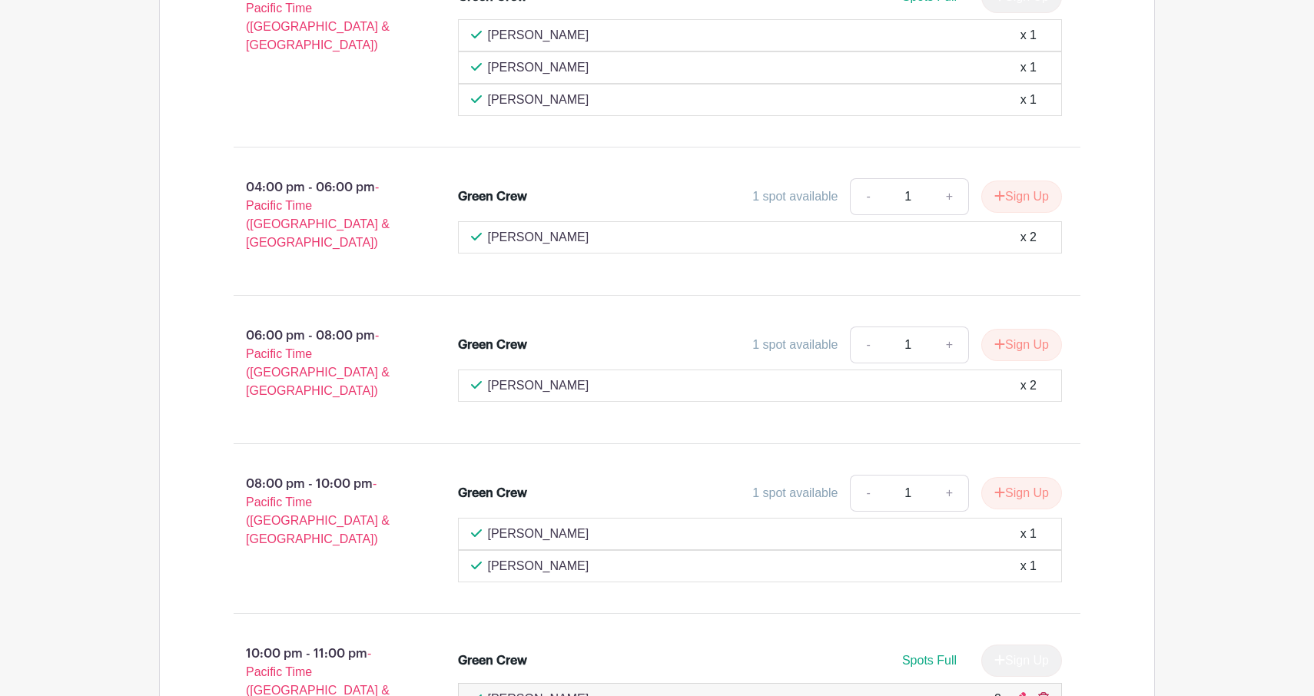
click at [1046, 692] on icon at bounding box center [1043, 698] width 11 height 12
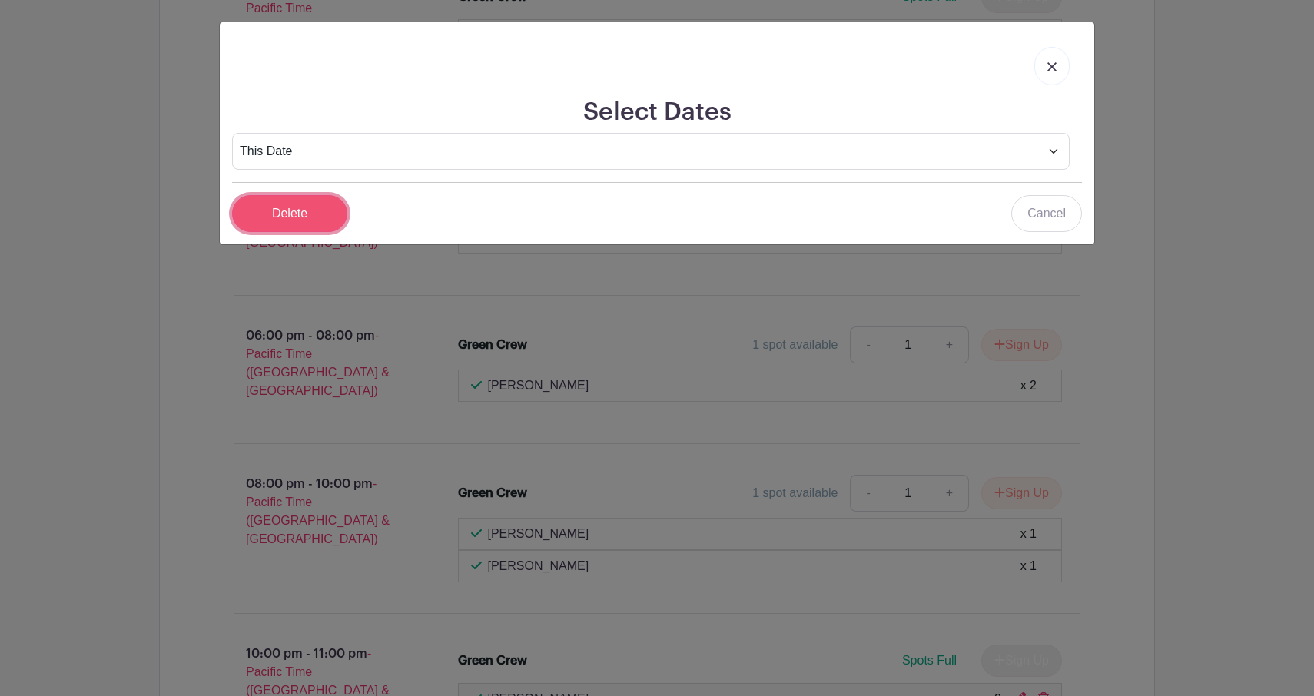
click at [328, 222] on input "Delete" at bounding box center [289, 213] width 115 height 37
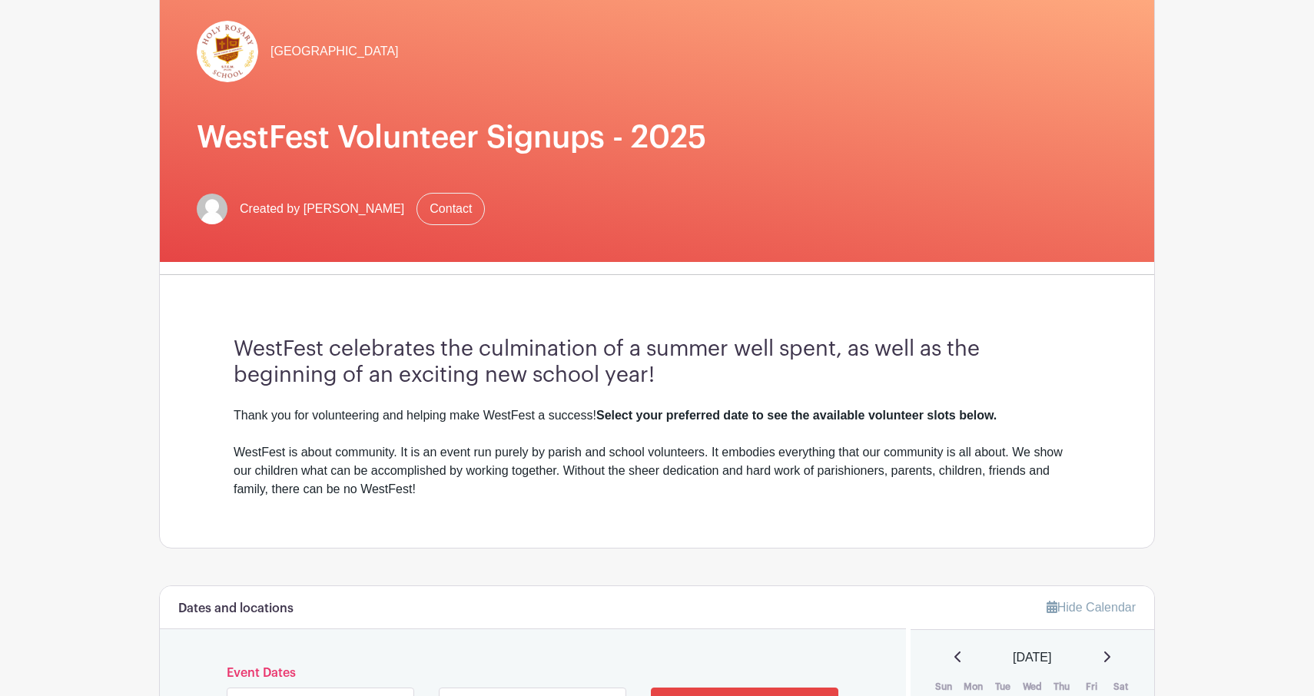
scroll to position [134, 0]
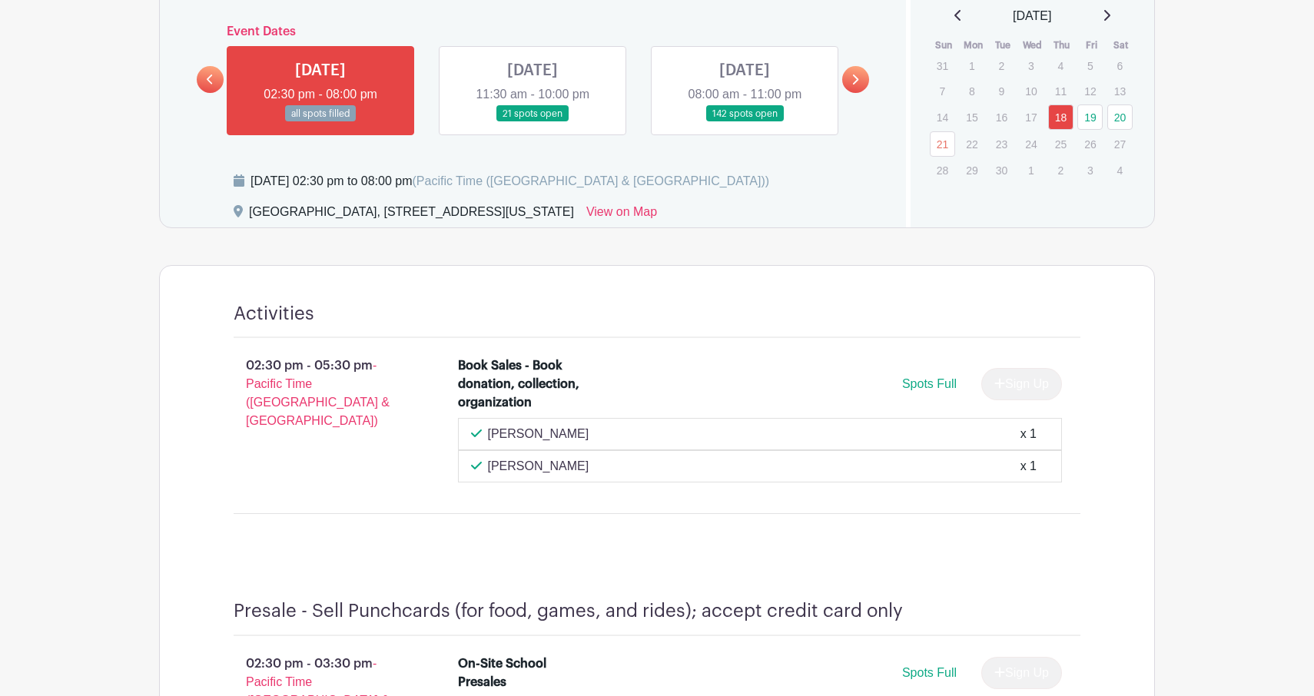
scroll to position [659, 0]
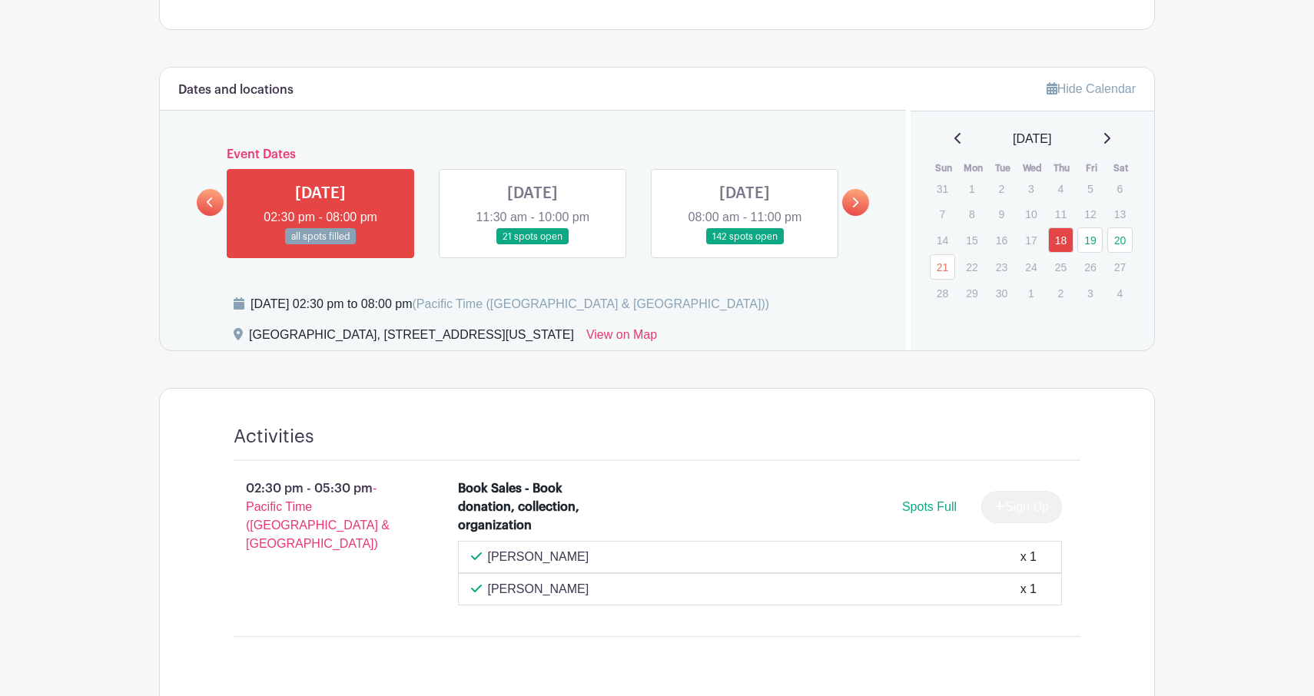
click at [745, 245] on link at bounding box center [745, 245] width 0 height 0
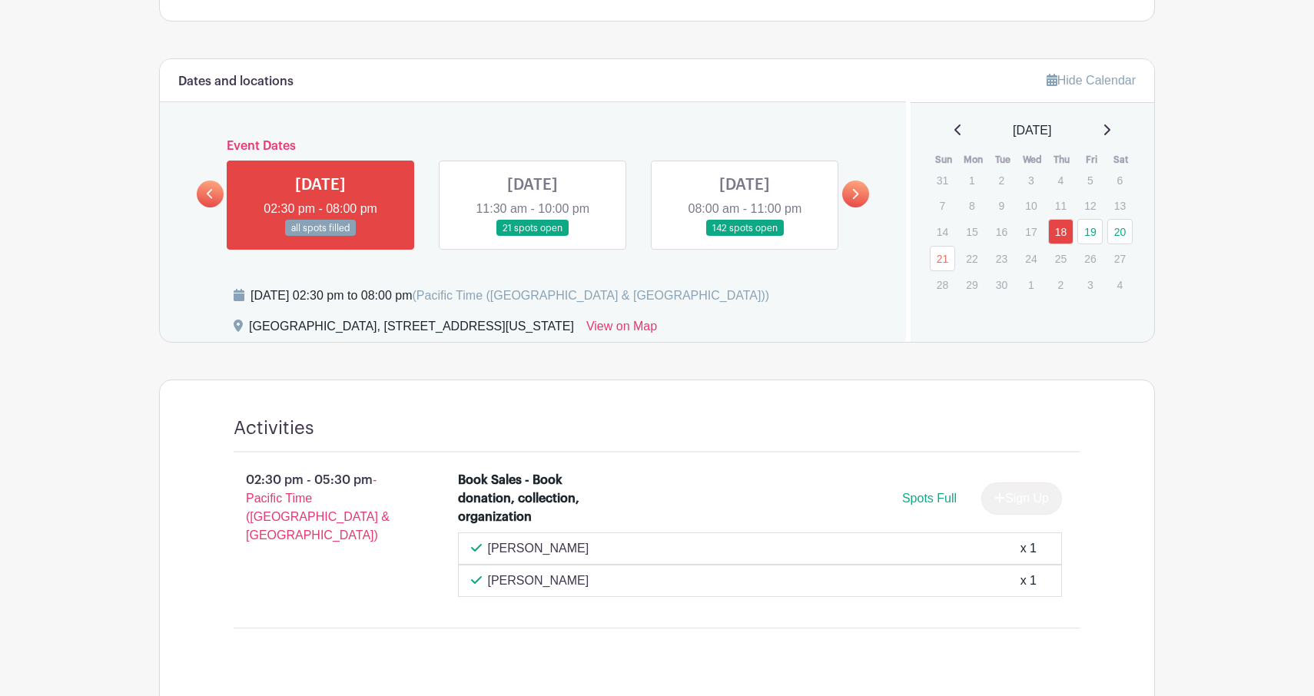
click at [745, 237] on link at bounding box center [745, 237] width 0 height 0
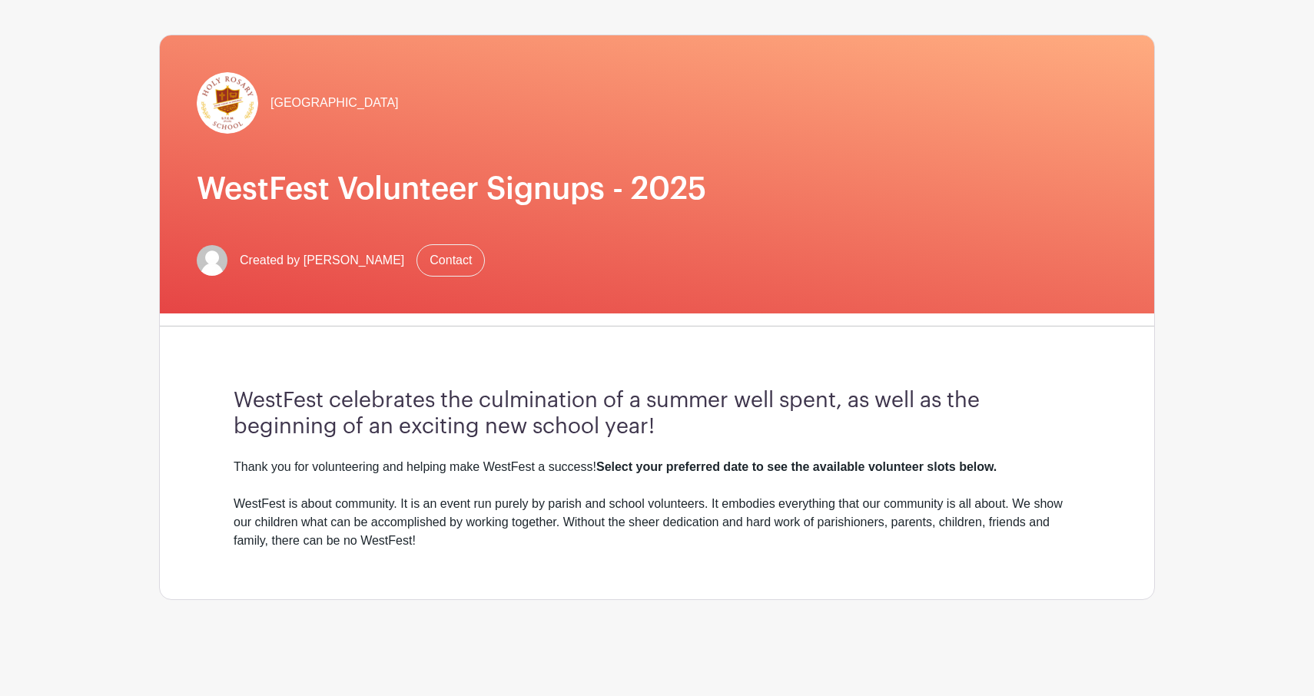
scroll to position [0, 0]
